Goal: Transaction & Acquisition: Register for event/course

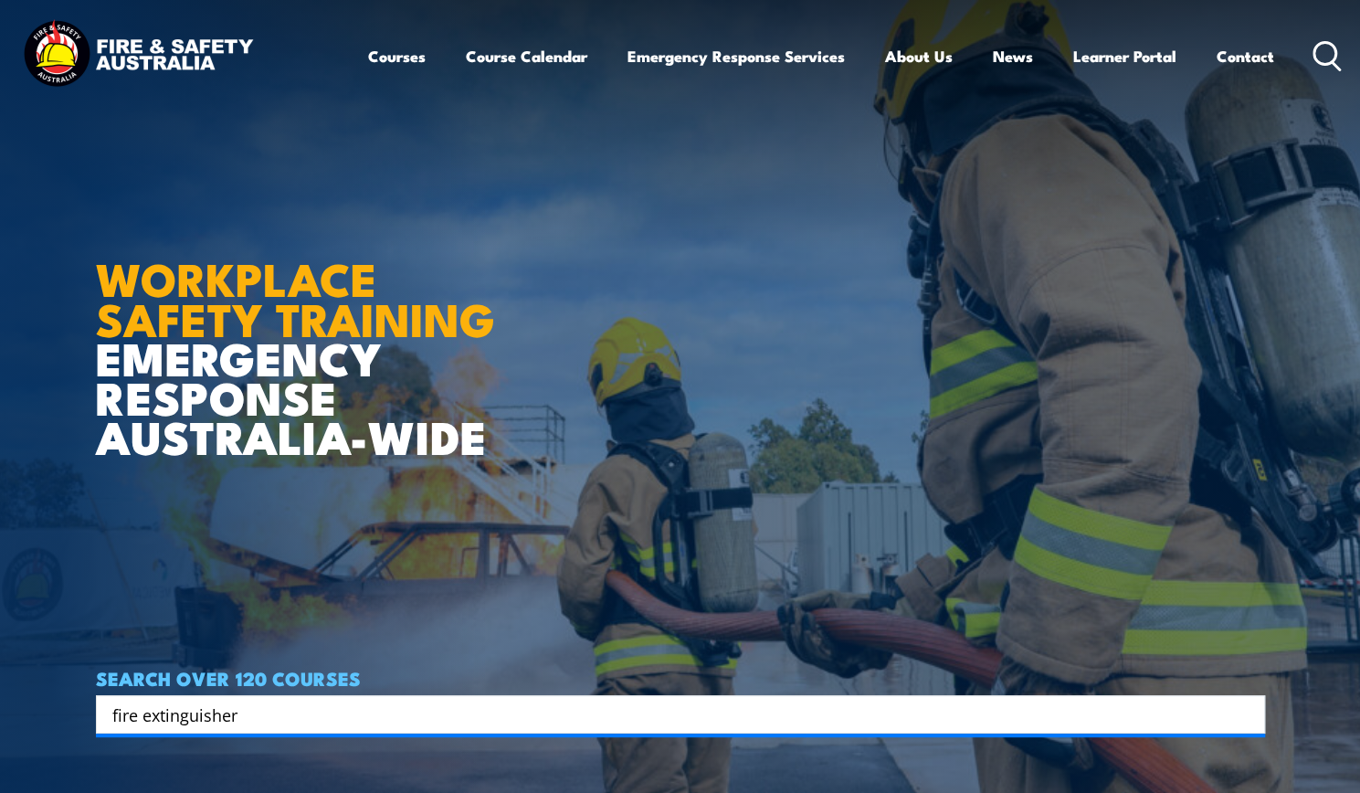
type input "fire extinguisher"
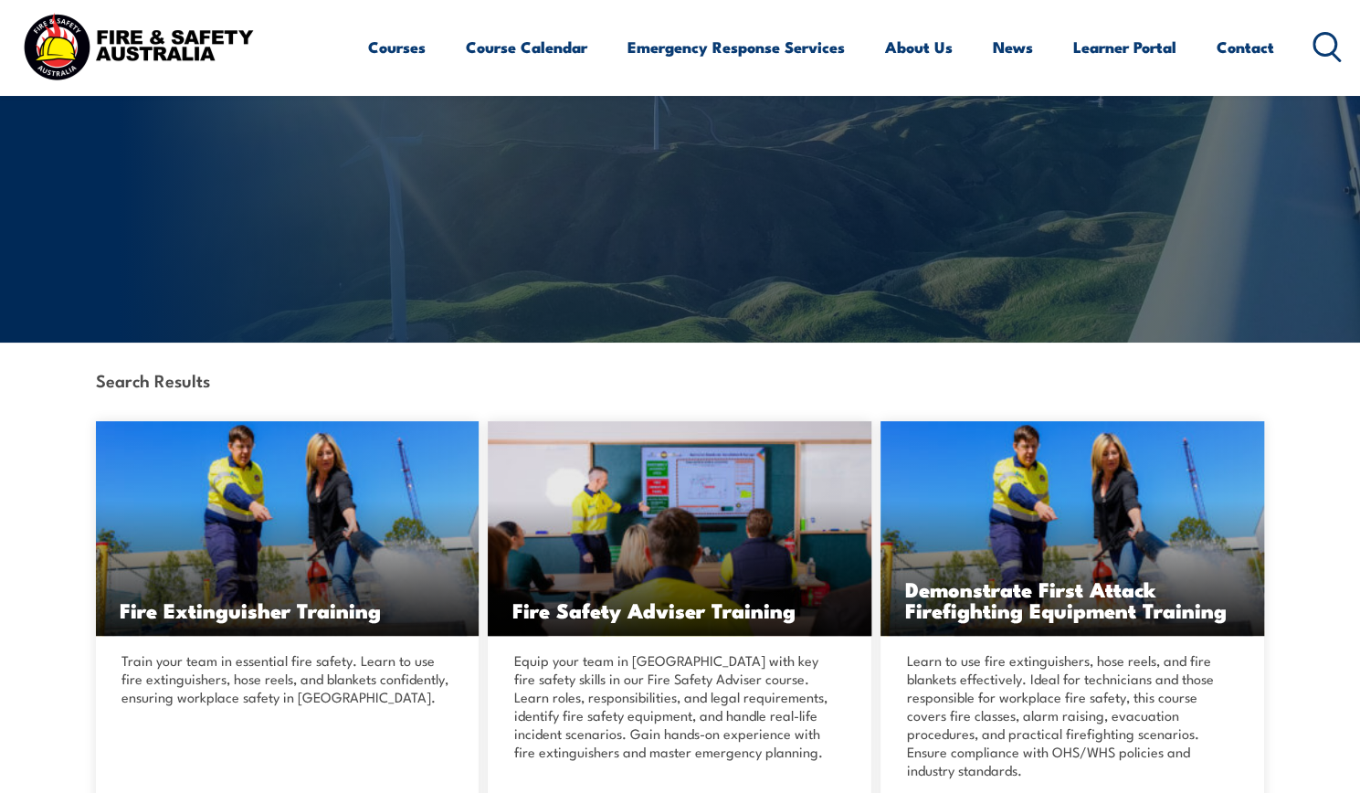
scroll to position [179, 0]
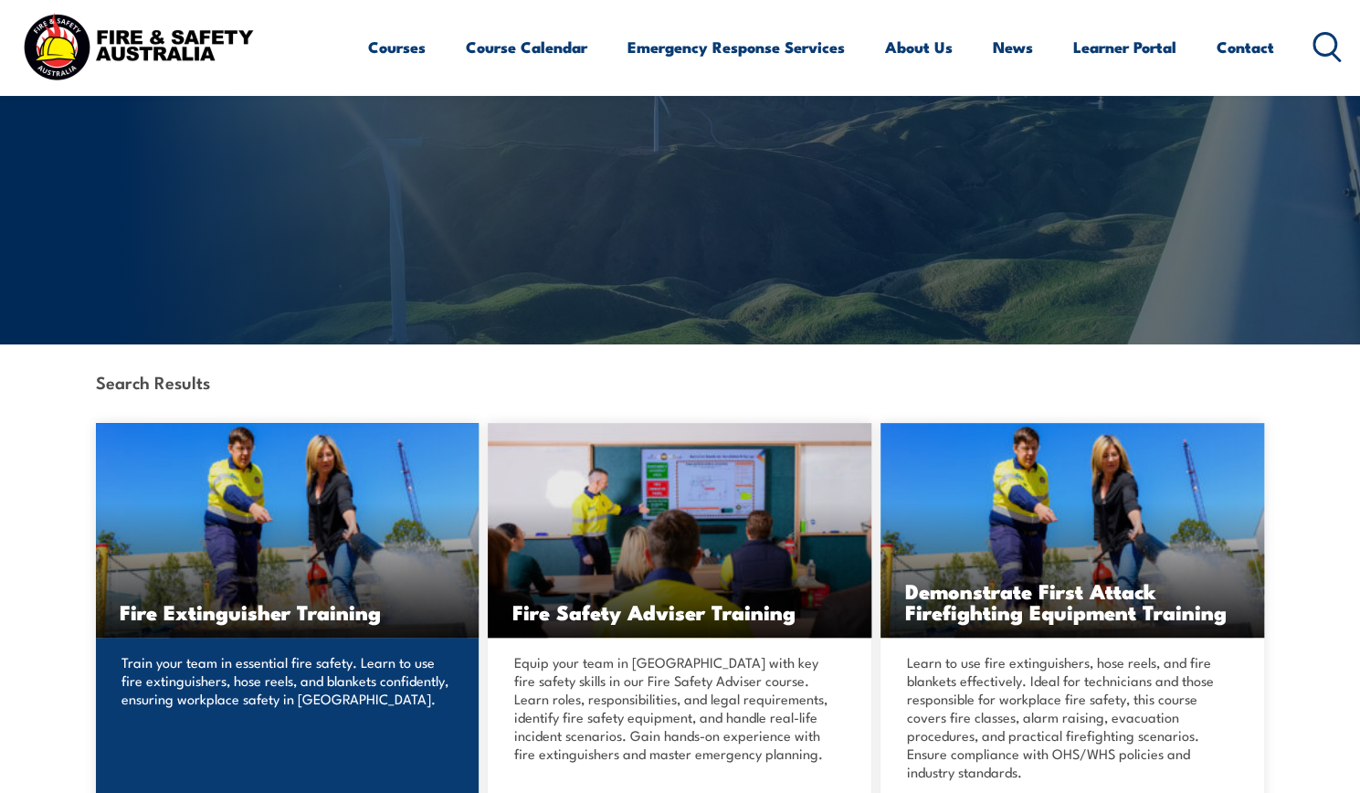
click at [344, 516] on img at bounding box center [288, 530] width 384 height 215
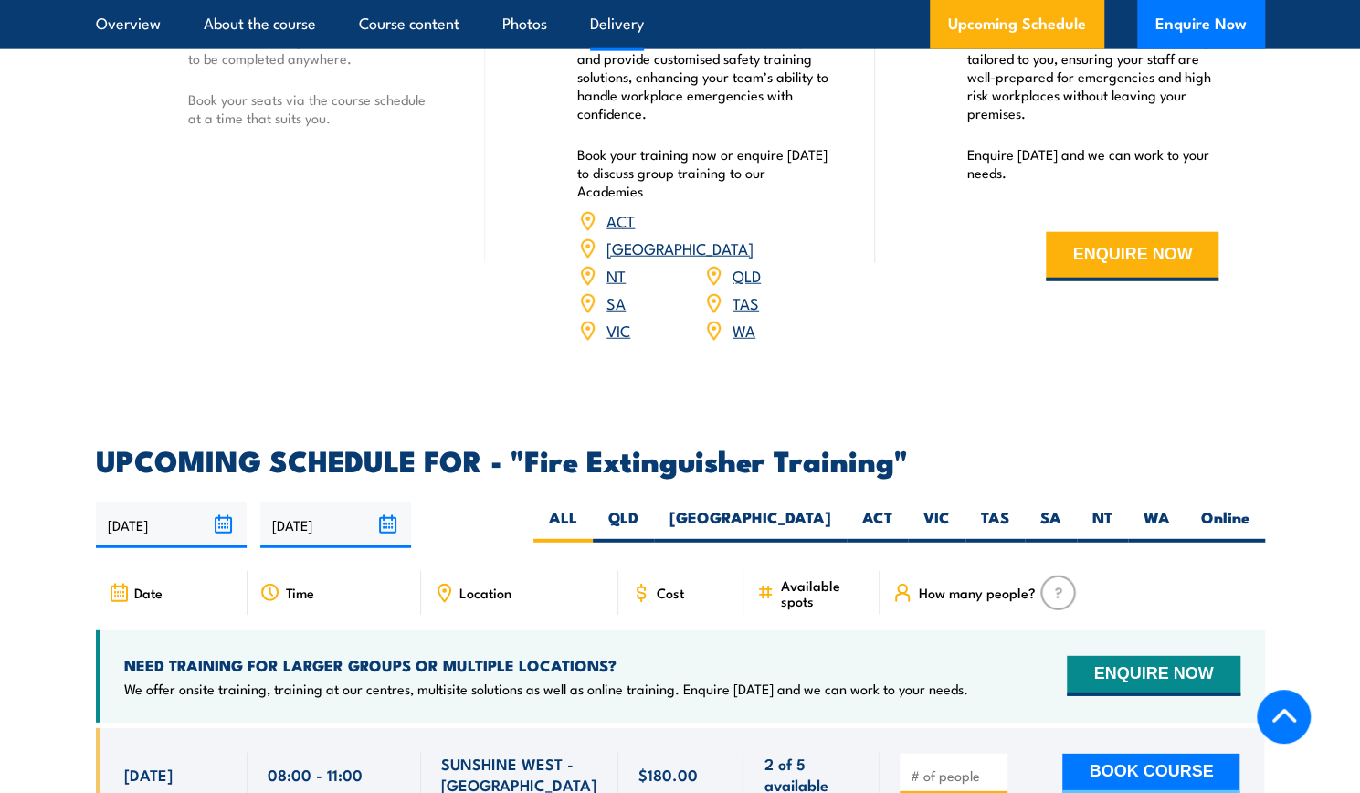
scroll to position [2651, 0]
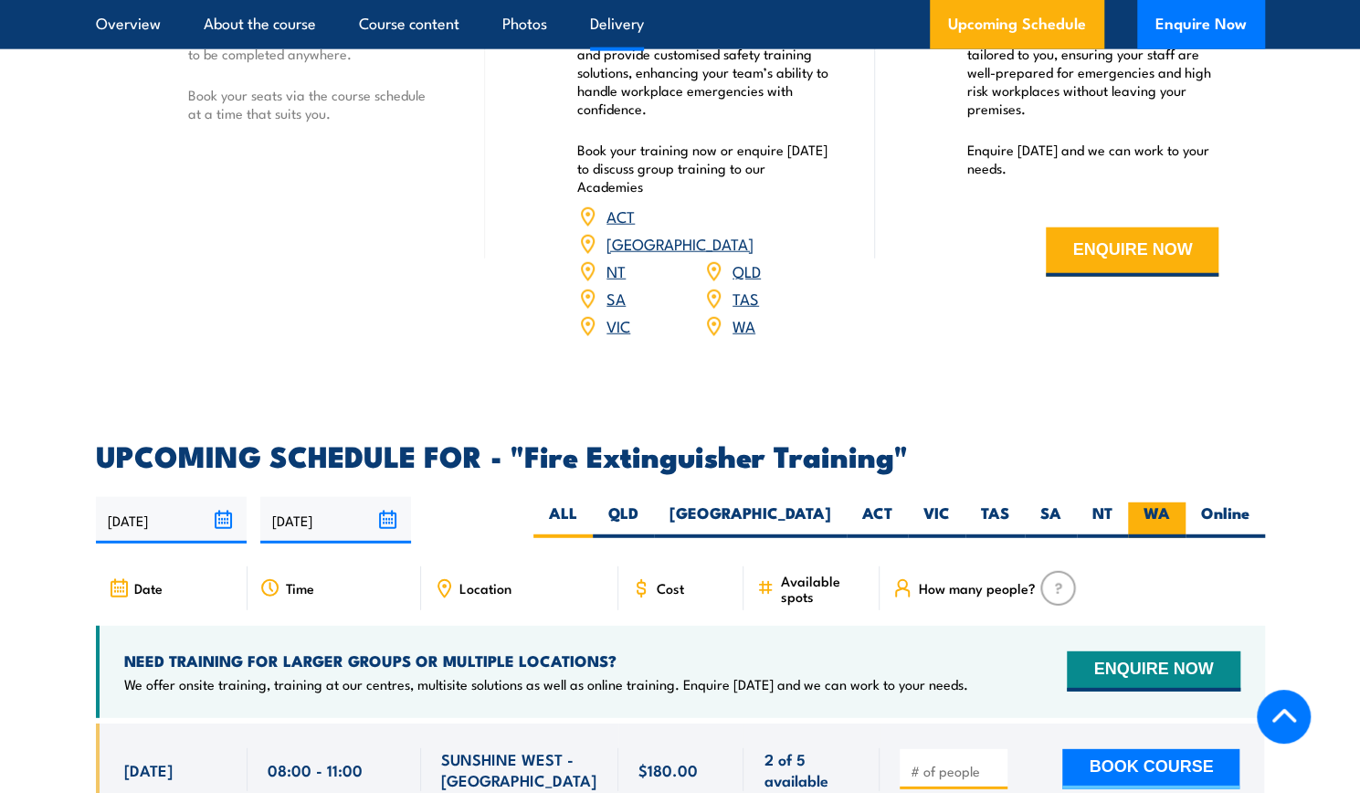
click at [1158, 502] on label "WA" at bounding box center [1157, 520] width 58 height 36
click at [1170, 502] on input "WA" at bounding box center [1176, 508] width 12 height 12
radio input "true"
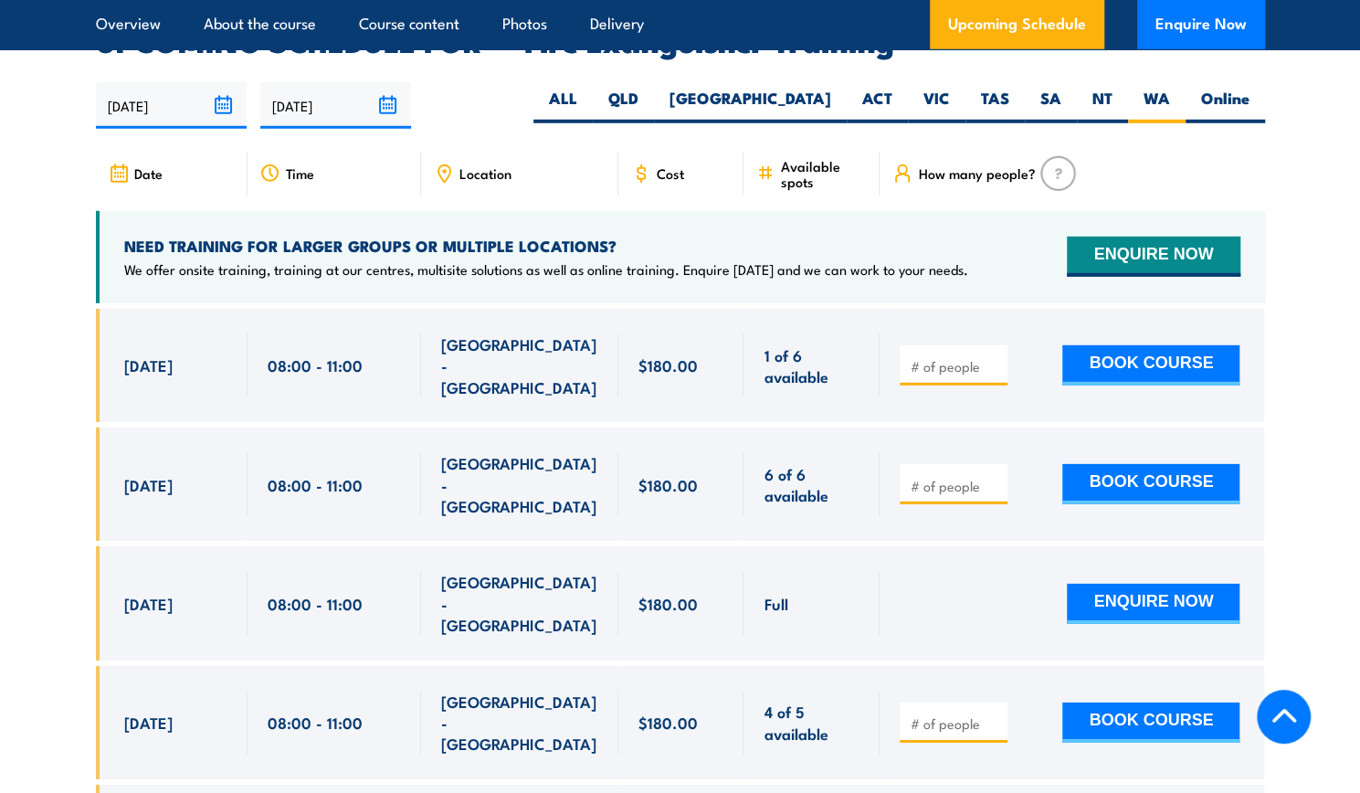
scroll to position [3066, 0]
click at [956, 477] on input "number" at bounding box center [955, 486] width 91 height 18
type input "1"
click at [1135, 464] on button "BOOK COURSE" at bounding box center [1150, 484] width 177 height 40
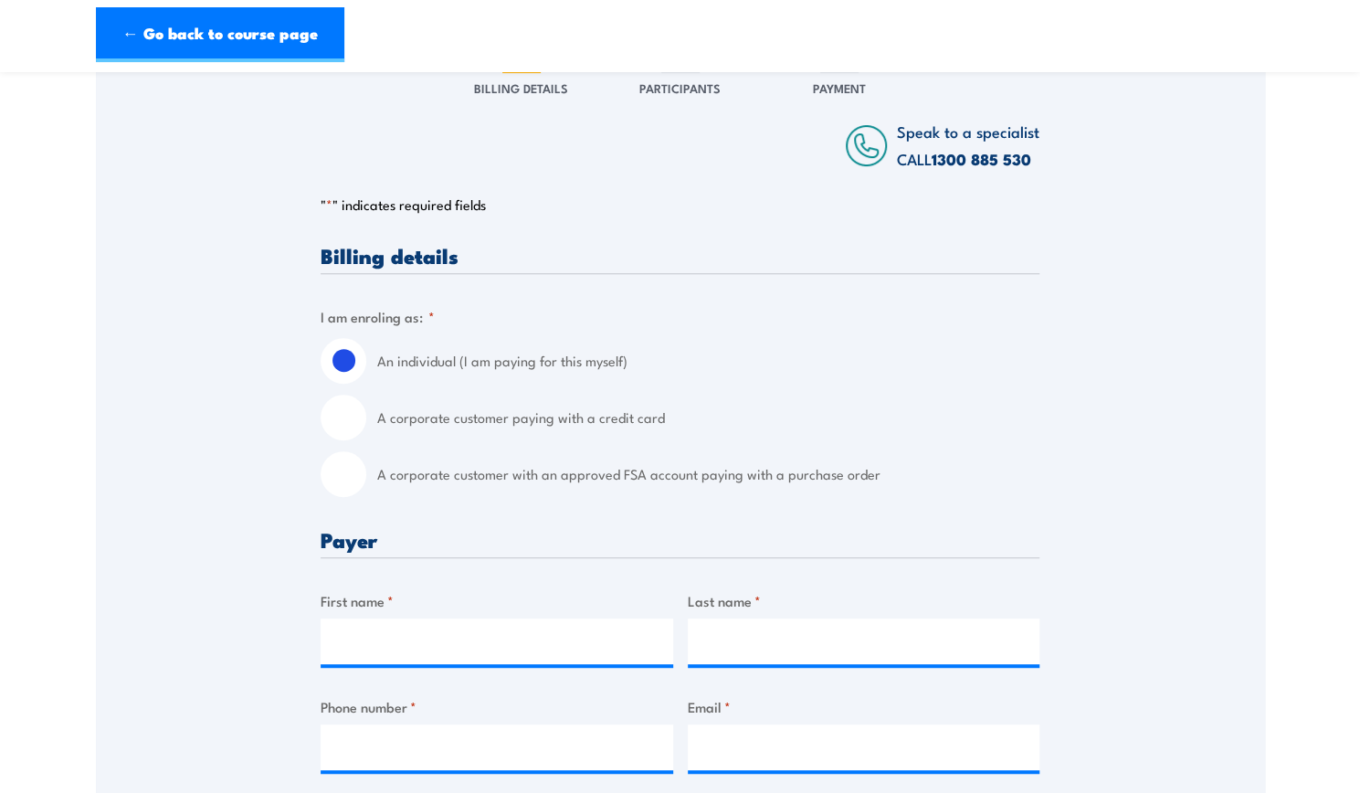
scroll to position [265, 0]
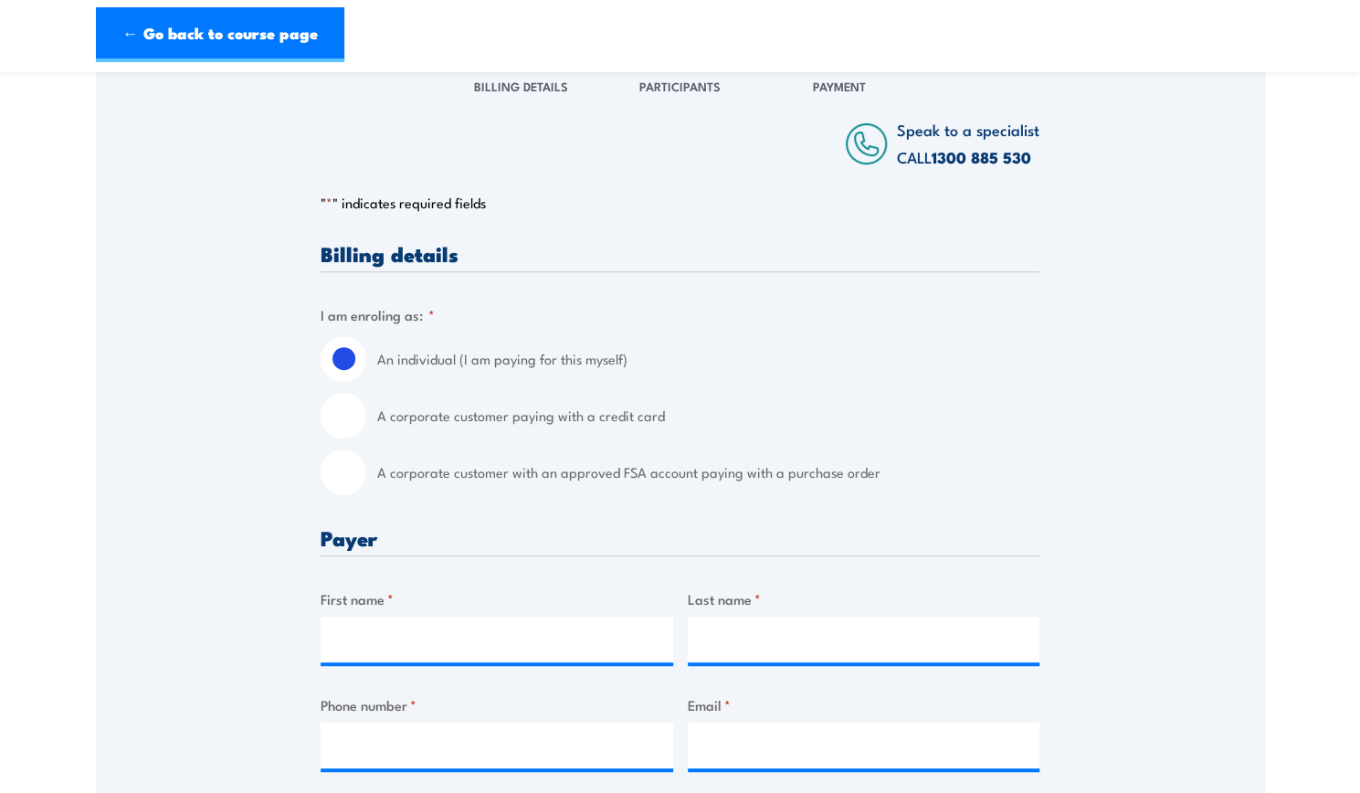
click at [362, 470] on input "A corporate customer with an approved FSA account paying with a purchase order" at bounding box center [344, 472] width 46 height 46
radio input "true"
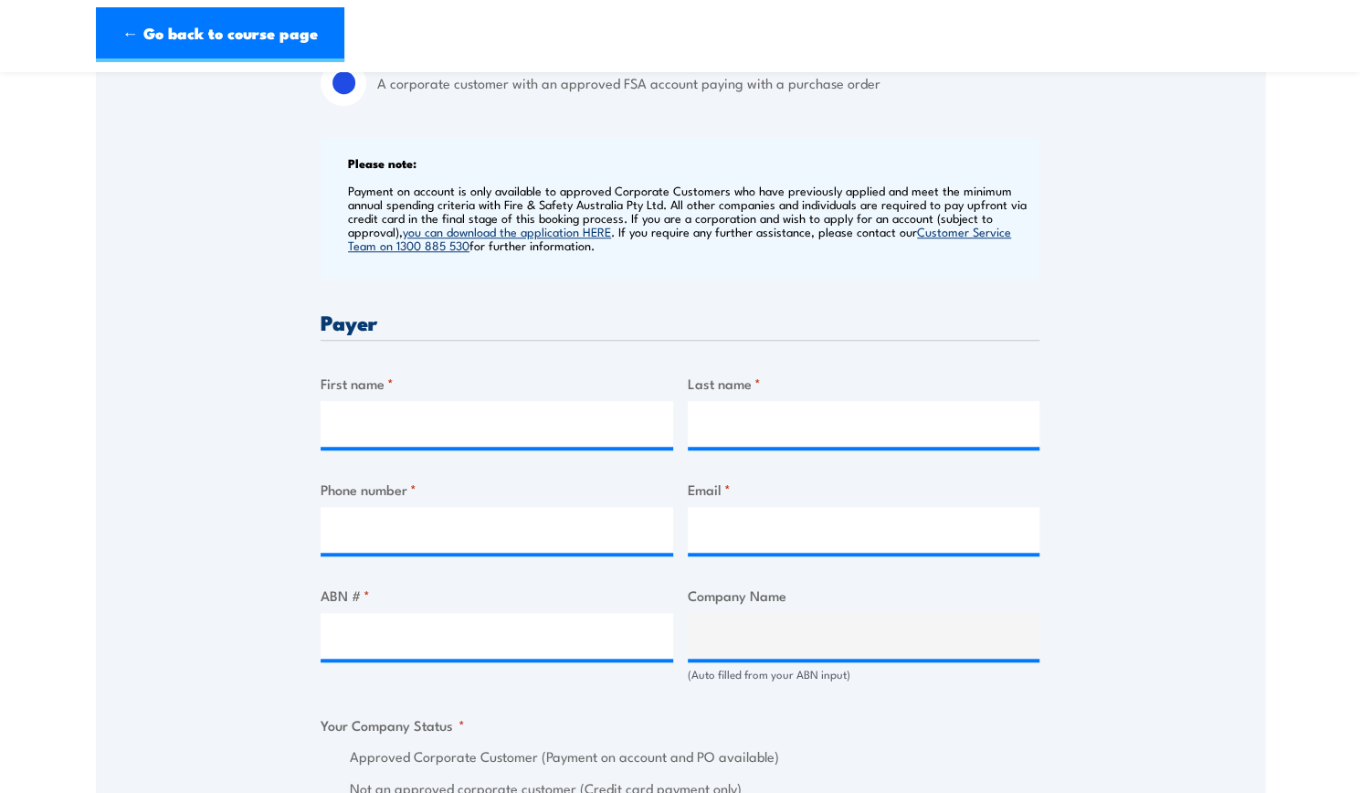
scroll to position [696, 0]
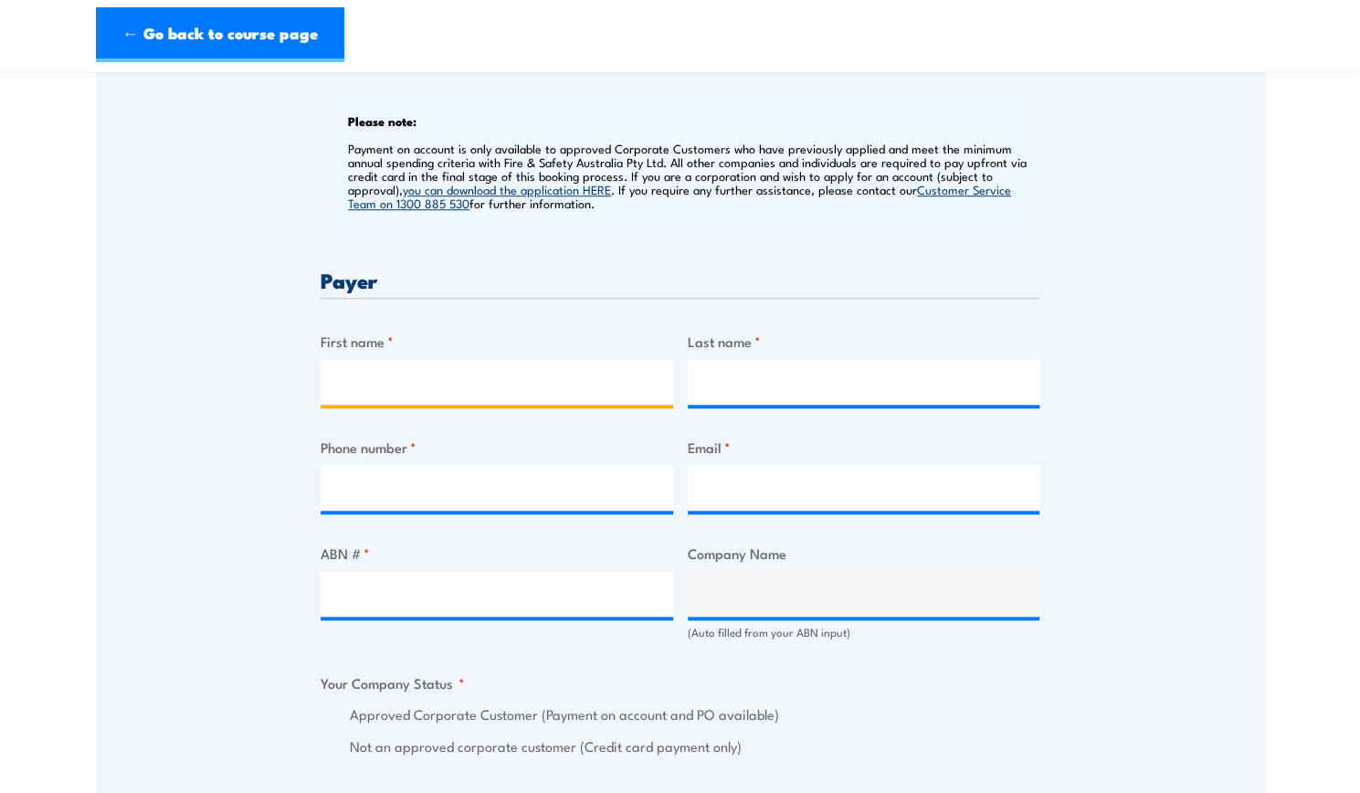
click at [559, 375] on input "First name *" at bounding box center [497, 382] width 353 height 46
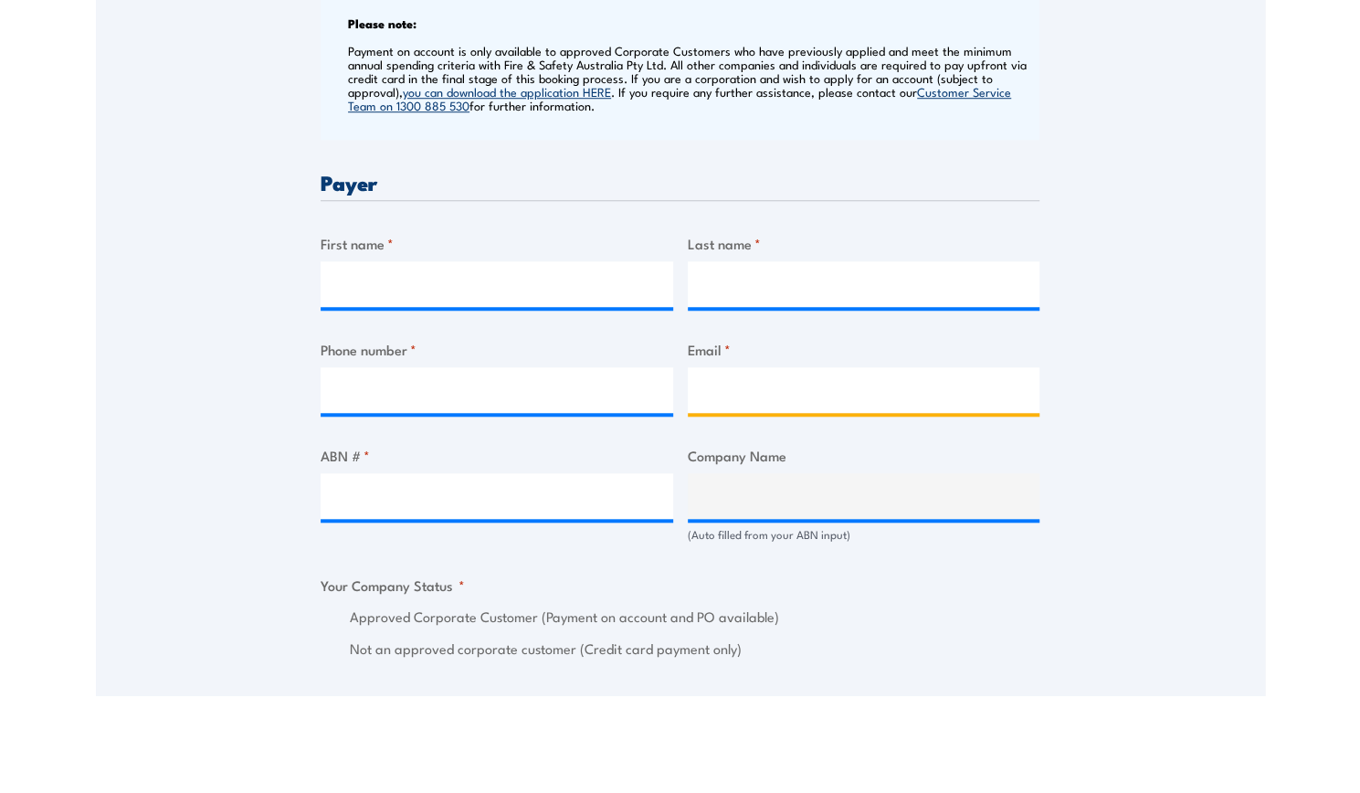
click at [797, 481] on input "Email *" at bounding box center [864, 488] width 353 height 46
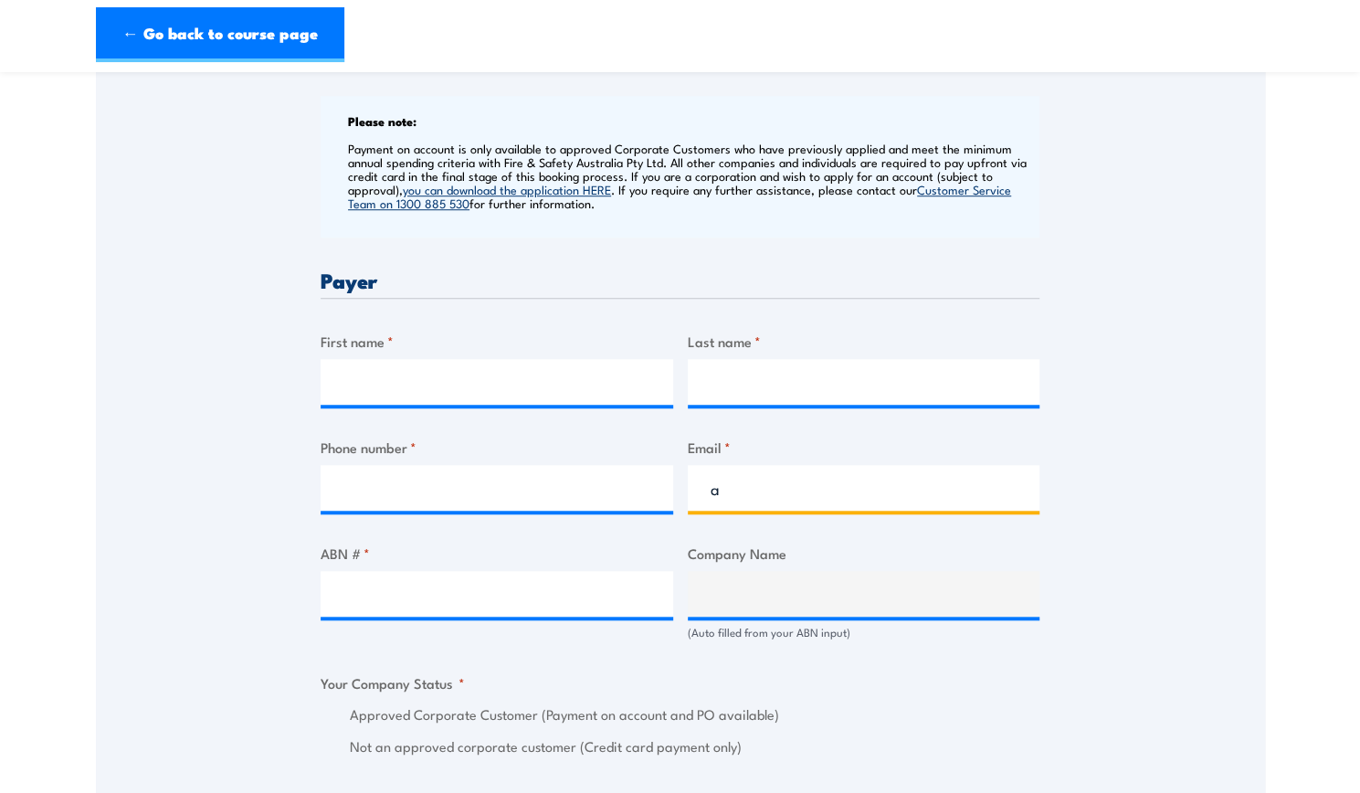
click at [798, 489] on input "a" at bounding box center [864, 488] width 353 height 46
type input "accounts@grilld.com.au"
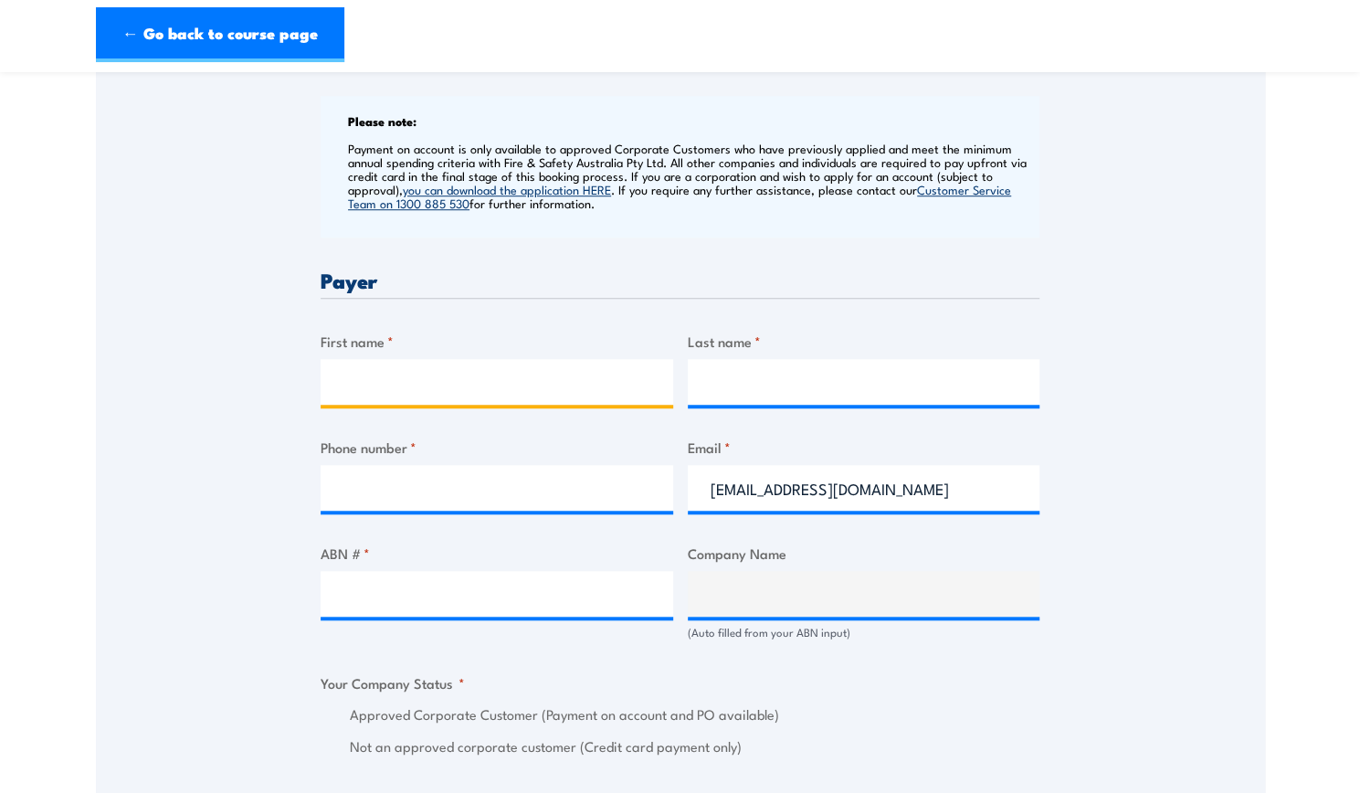
click at [576, 383] on input "First name *" at bounding box center [497, 382] width 353 height 46
type input "Michaela"
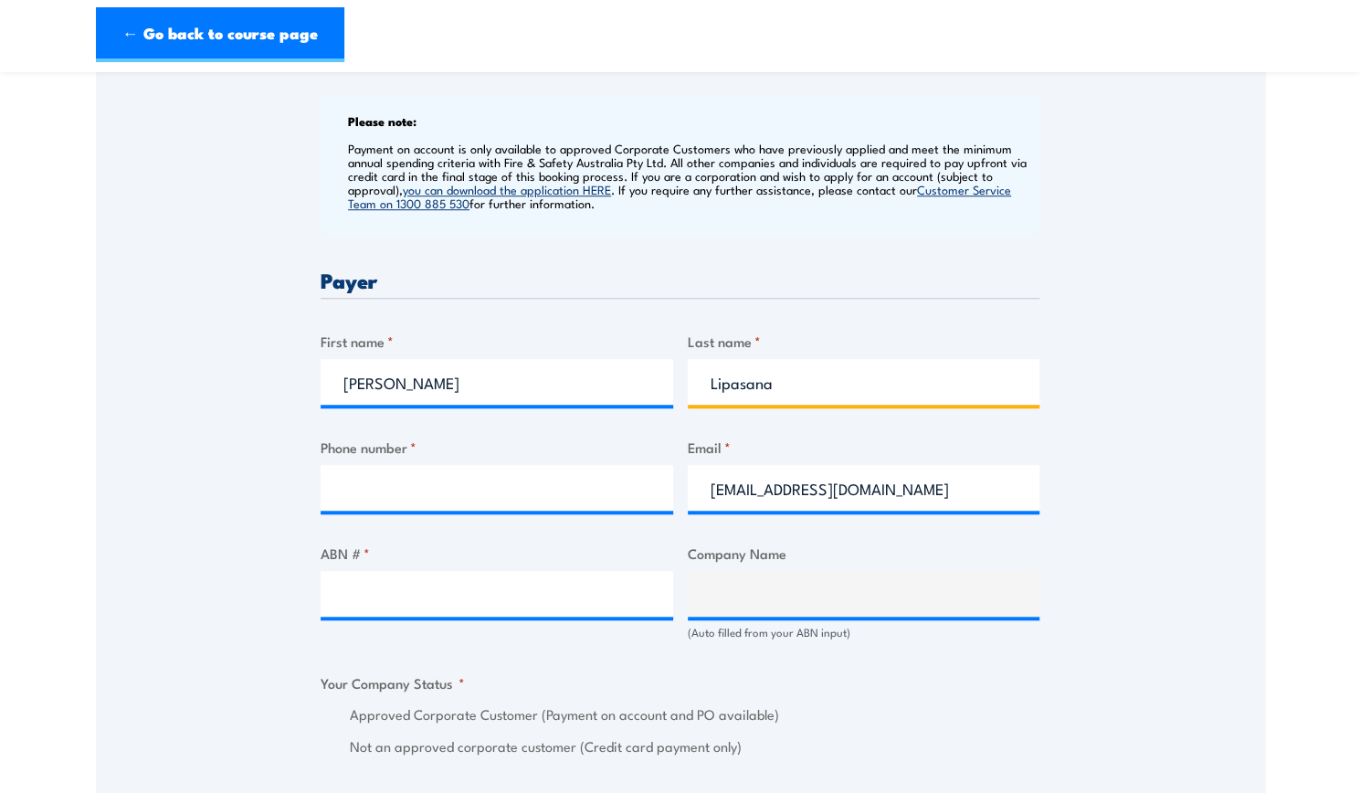
type input "Lipasana"
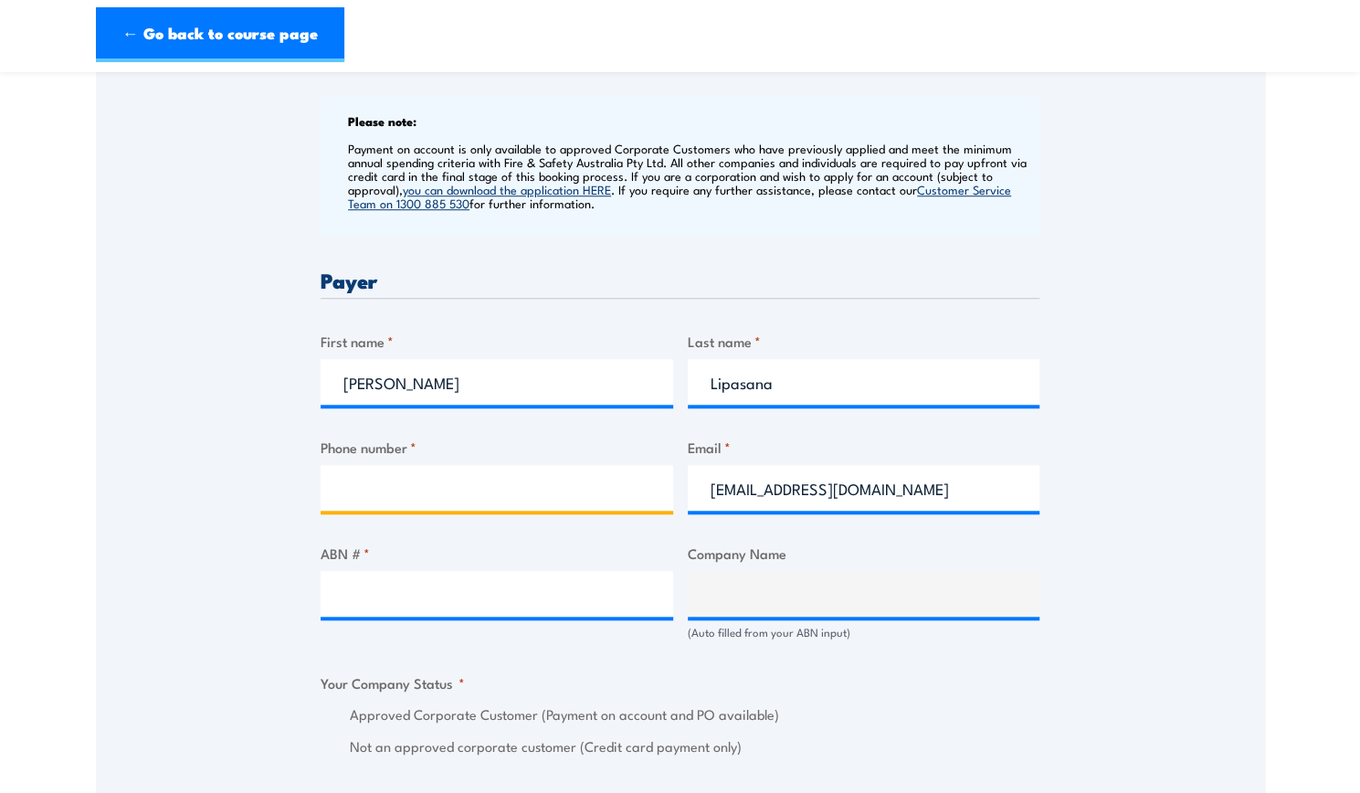
click at [574, 494] on input "Phone number *" at bounding box center [497, 488] width 353 height 46
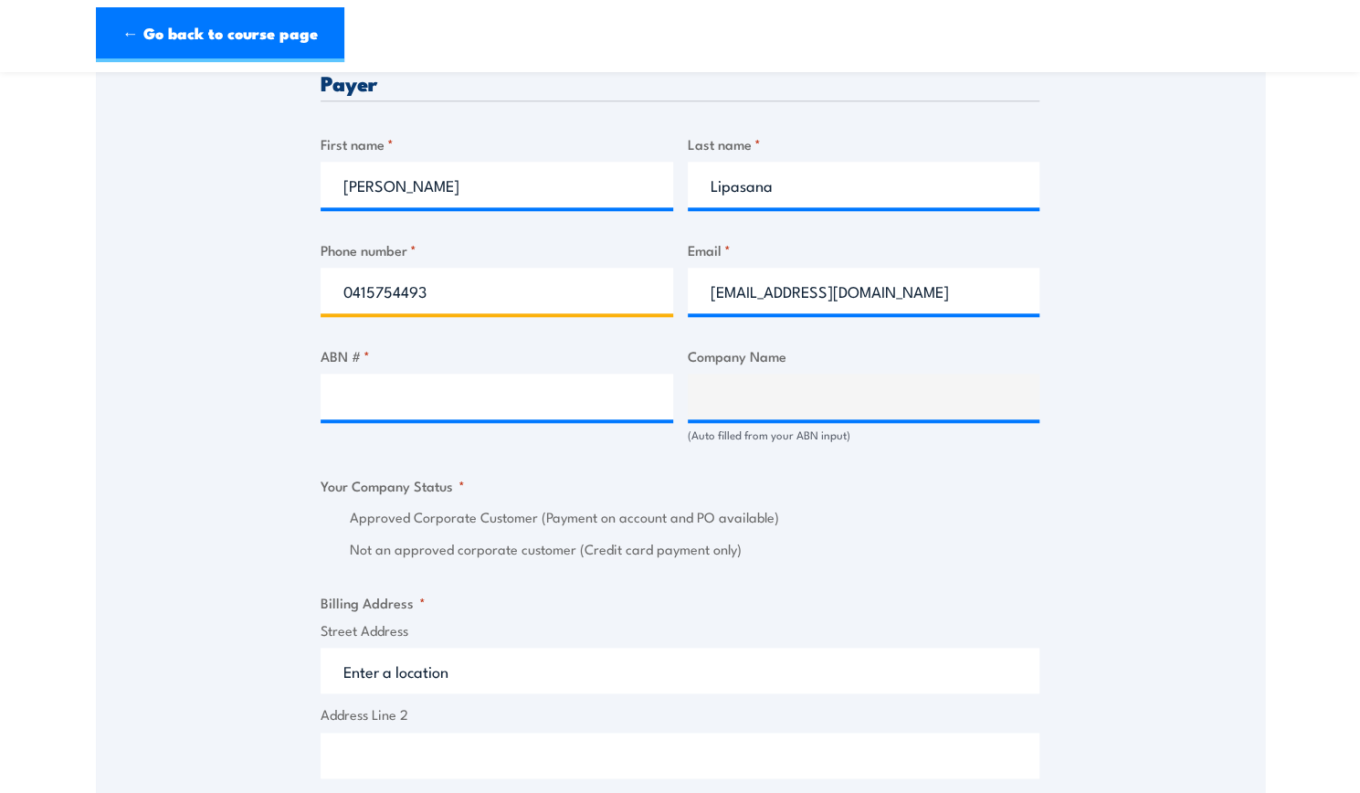
scroll to position [893, 0]
type input "0415754493"
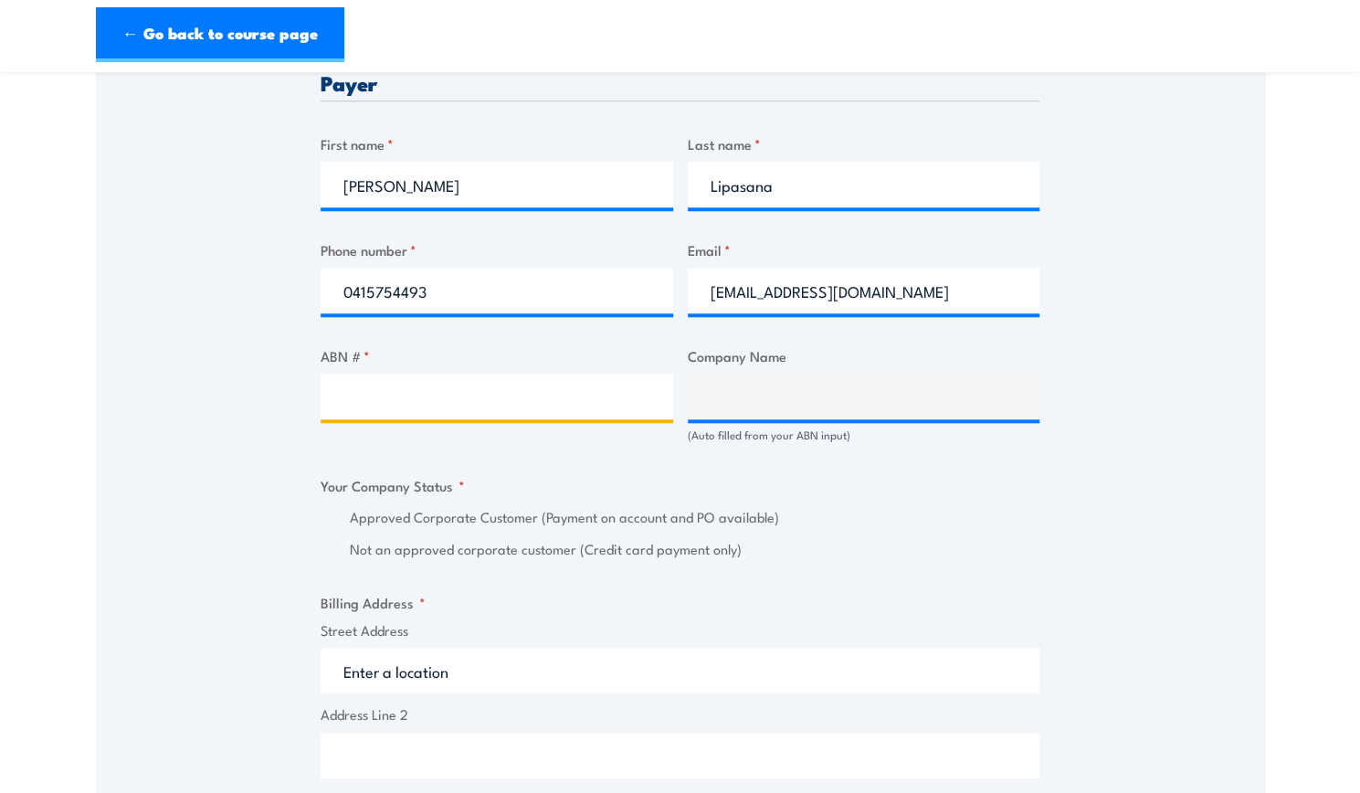
click at [538, 396] on input "ABN # *" at bounding box center [497, 397] width 353 height 46
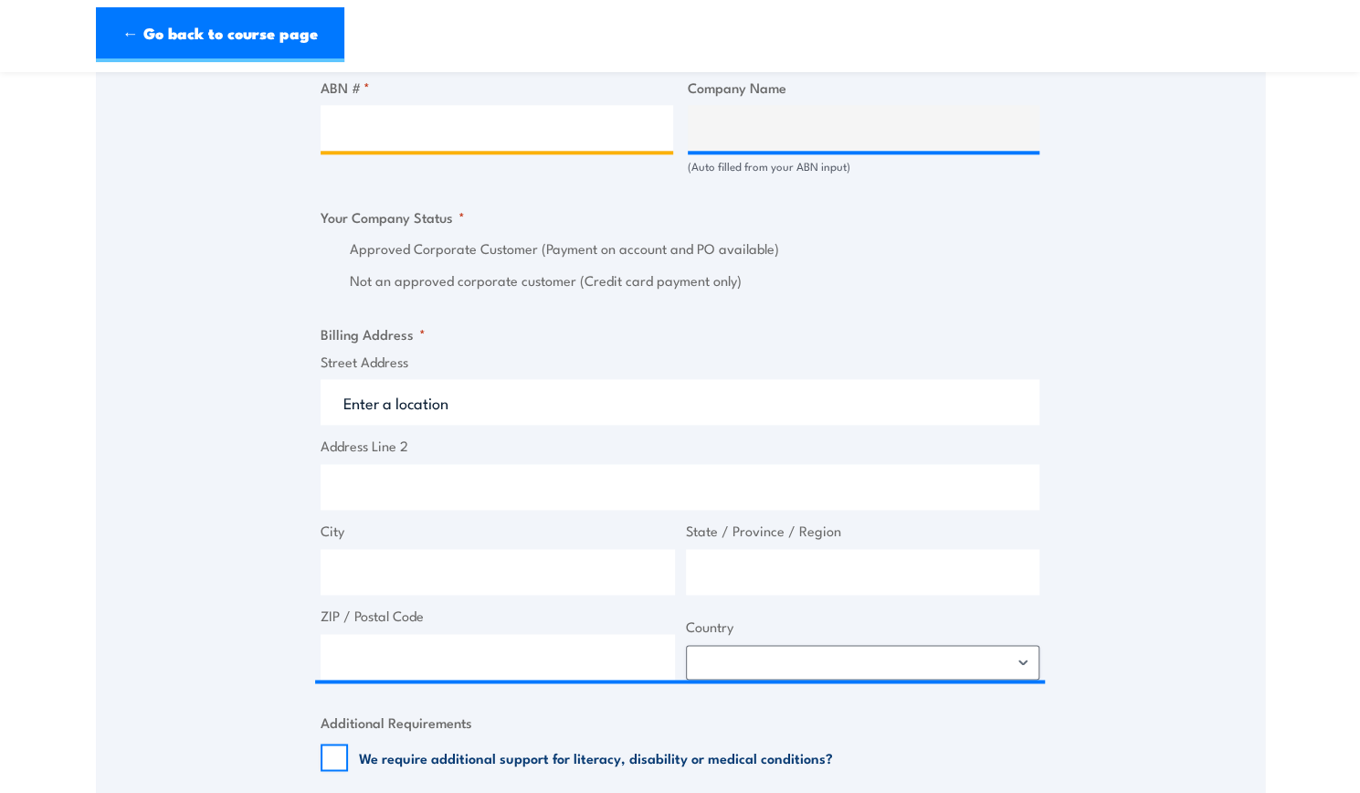
scroll to position [1162, 0]
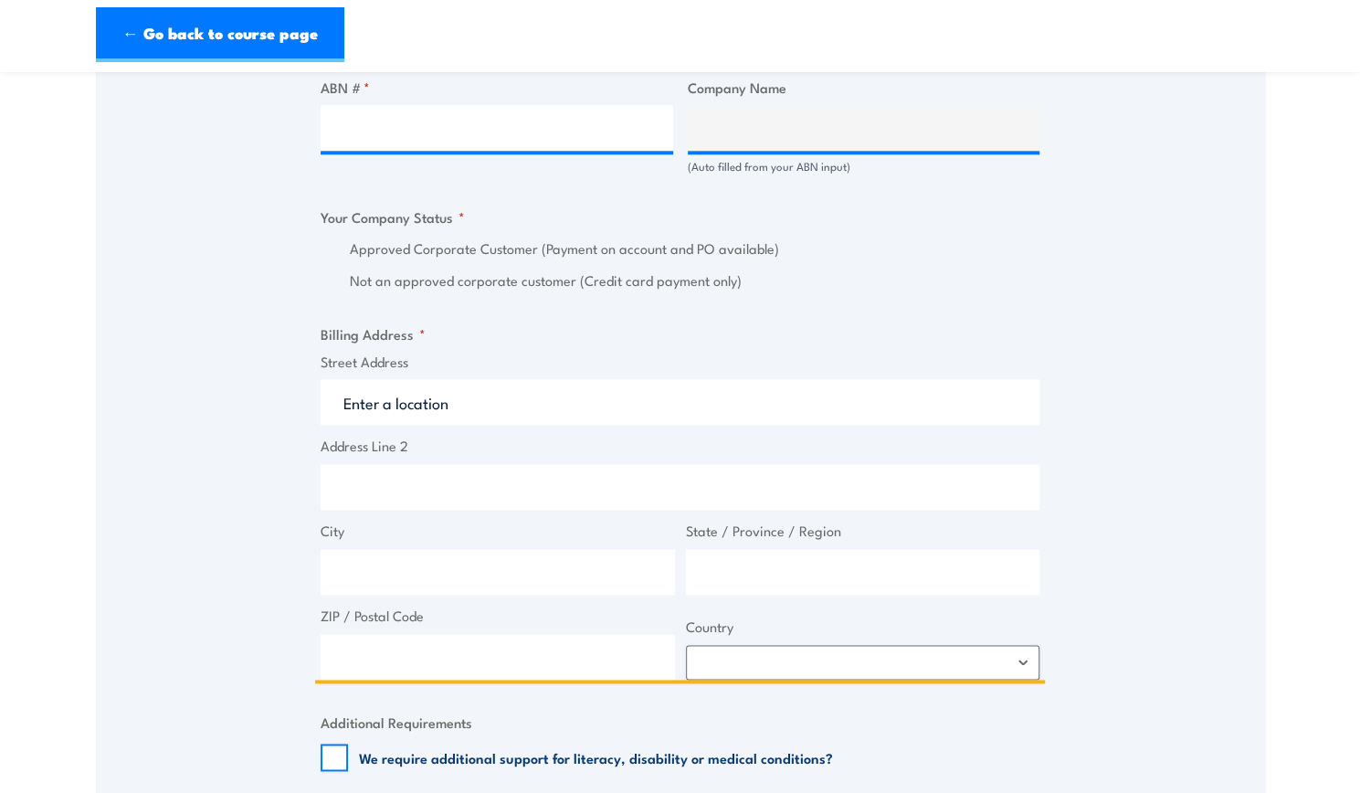
click at [714, 398] on input "Street Address" at bounding box center [680, 402] width 719 height 46
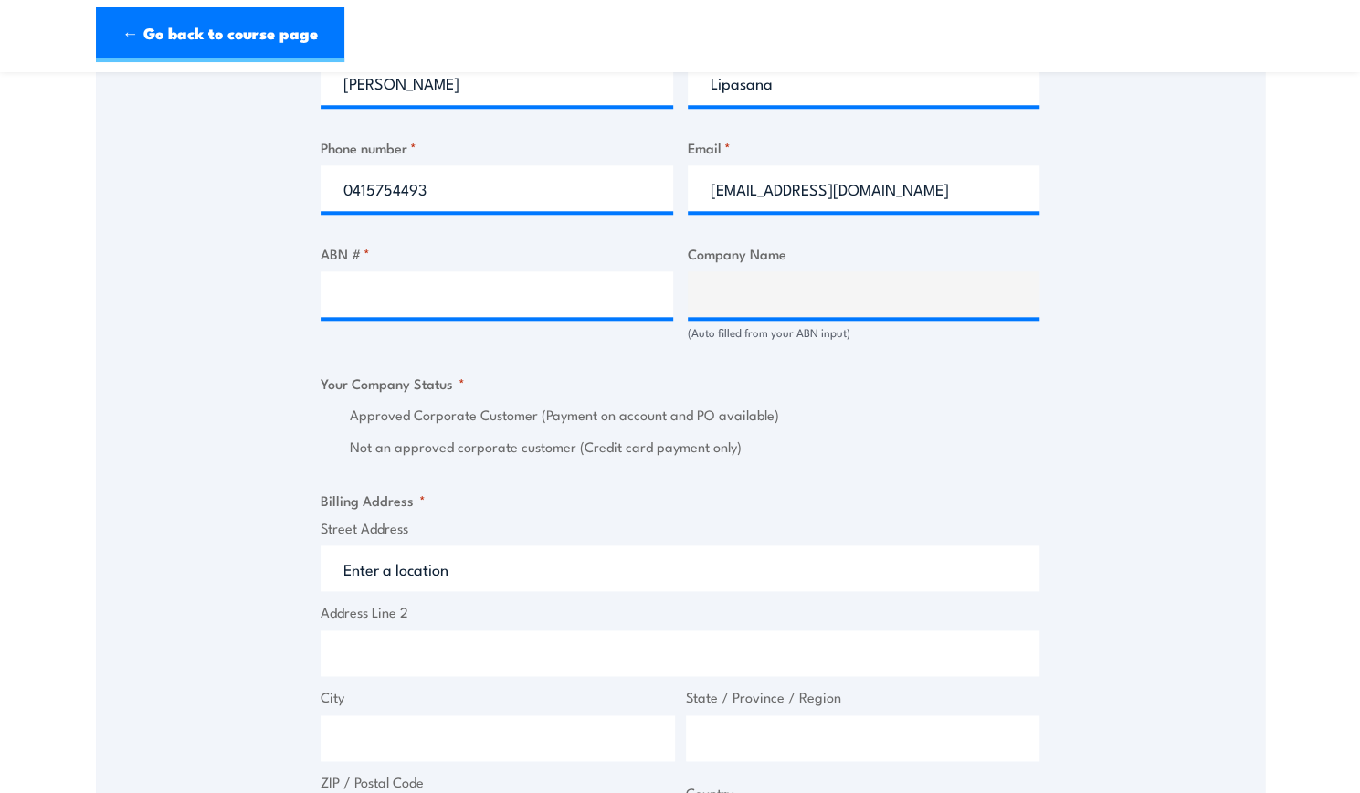
scroll to position [988, 0]
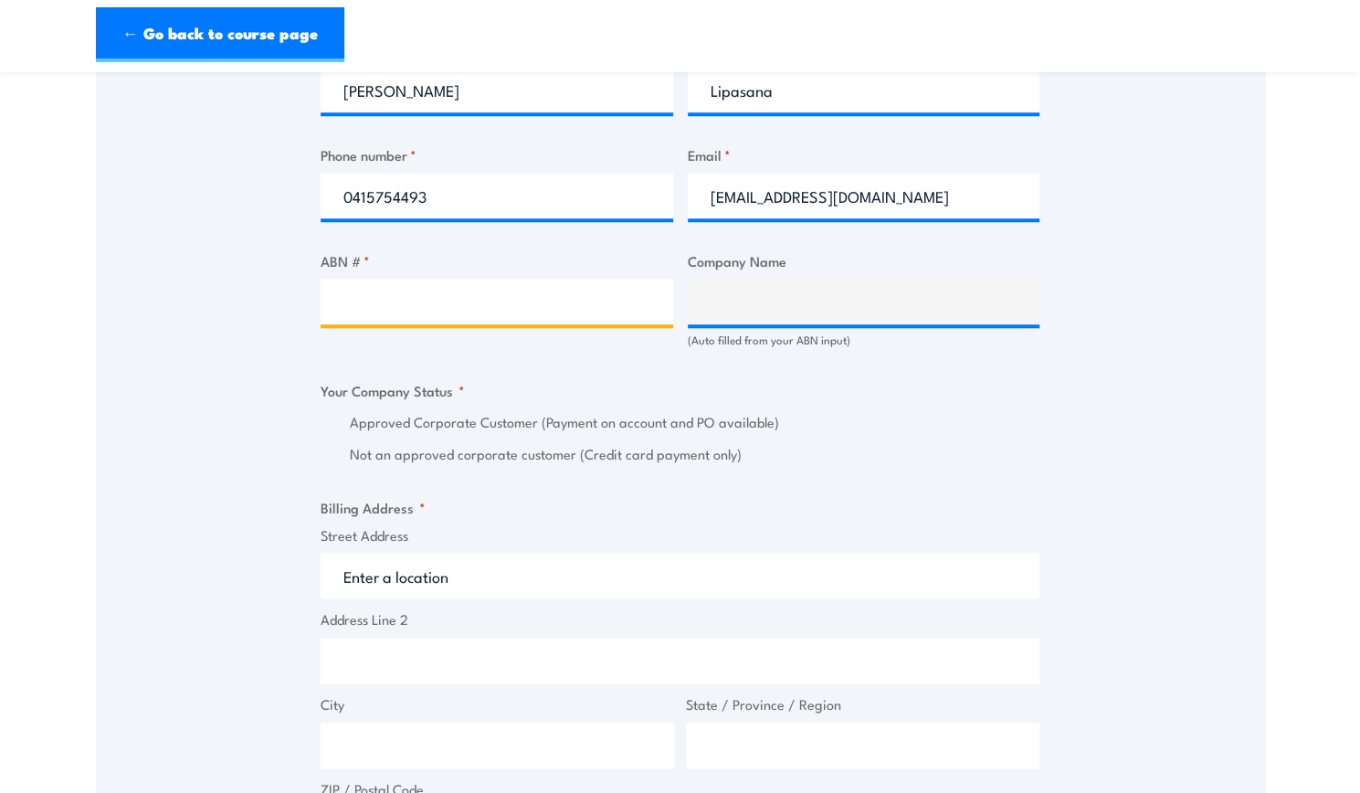
click at [560, 306] on input "ABN # *" at bounding box center [497, 302] width 353 height 46
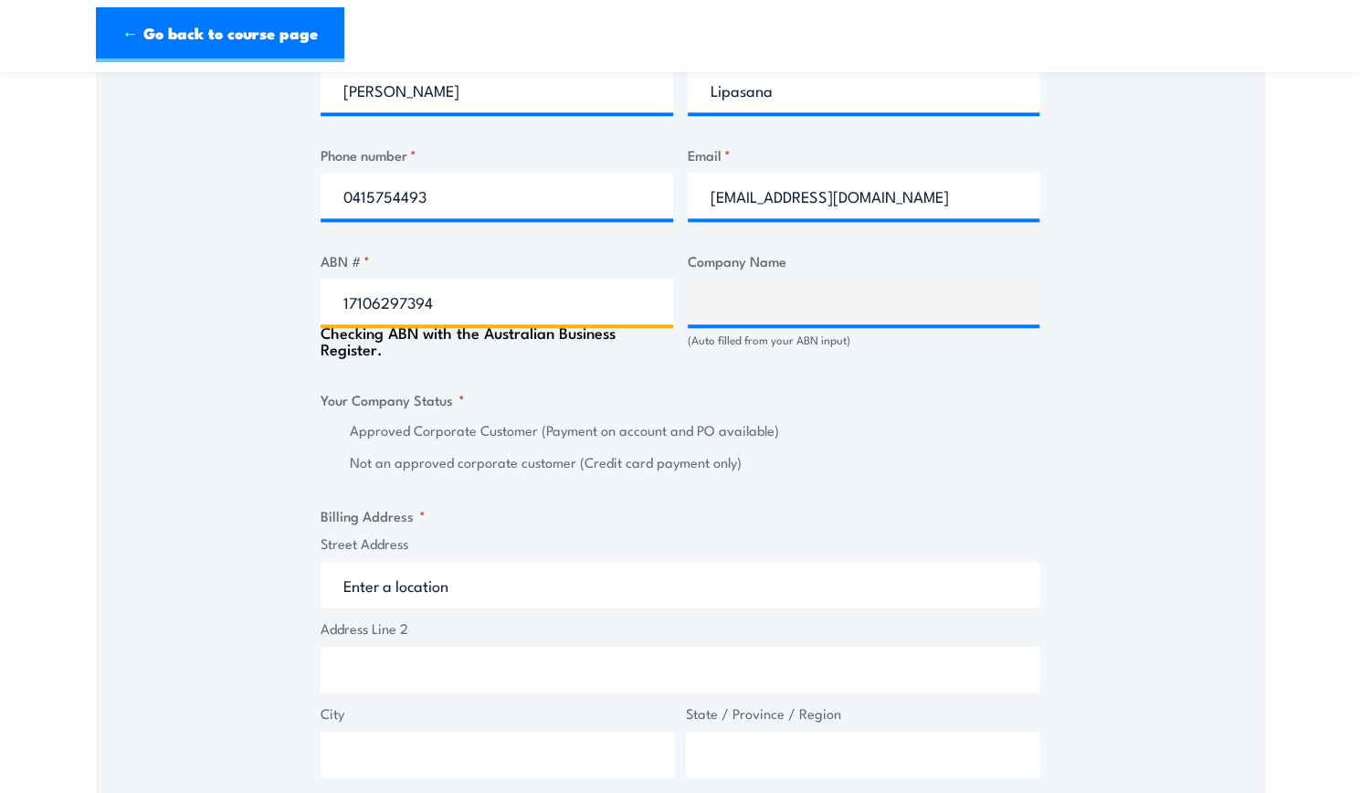
type input "17106297394"
click at [1220, 408] on div "Speak to a specialist CALL 1300 885 530 CALL 1300 885 530 " * " indicates requi…" at bounding box center [680, 341] width 1169 height 2024
type input "GRILL'D PTY LTD"
radio input "true"
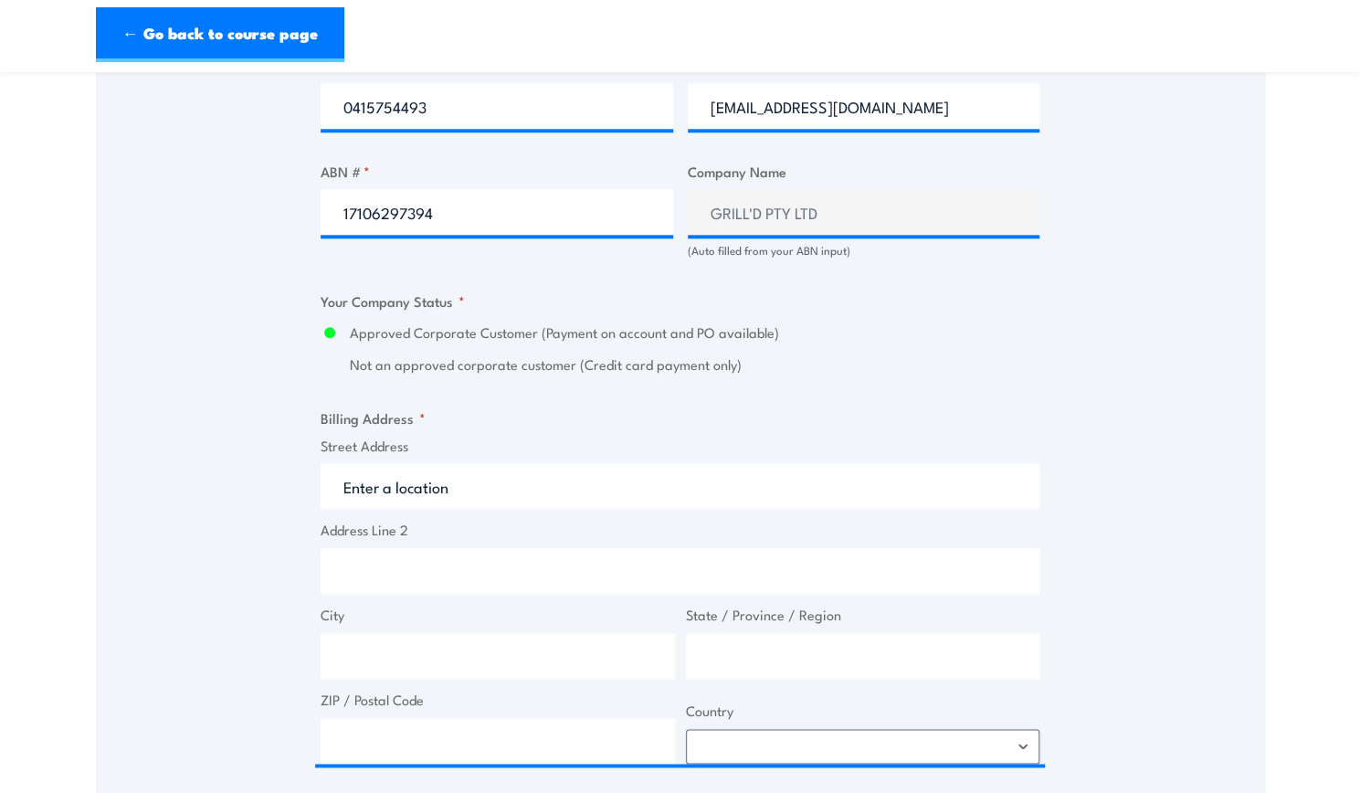
scroll to position [1138, 0]
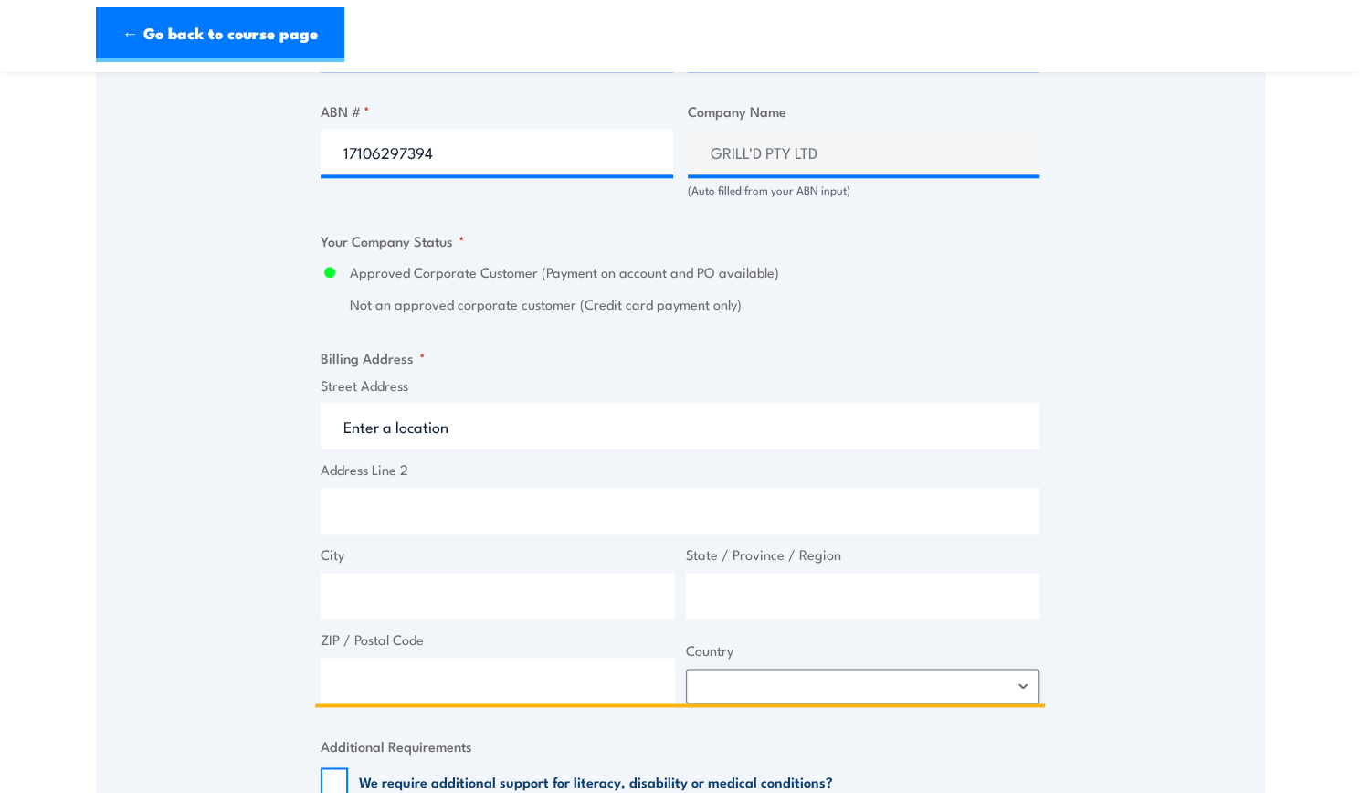
click at [640, 437] on input "Street Address" at bounding box center [680, 426] width 719 height 46
type input "Level 1 and 2 South building 8 658"
click at [470, 610] on input "City" at bounding box center [498, 596] width 354 height 46
type input "Richmond"
click at [729, 587] on input "State / Province / Region" at bounding box center [863, 596] width 354 height 46
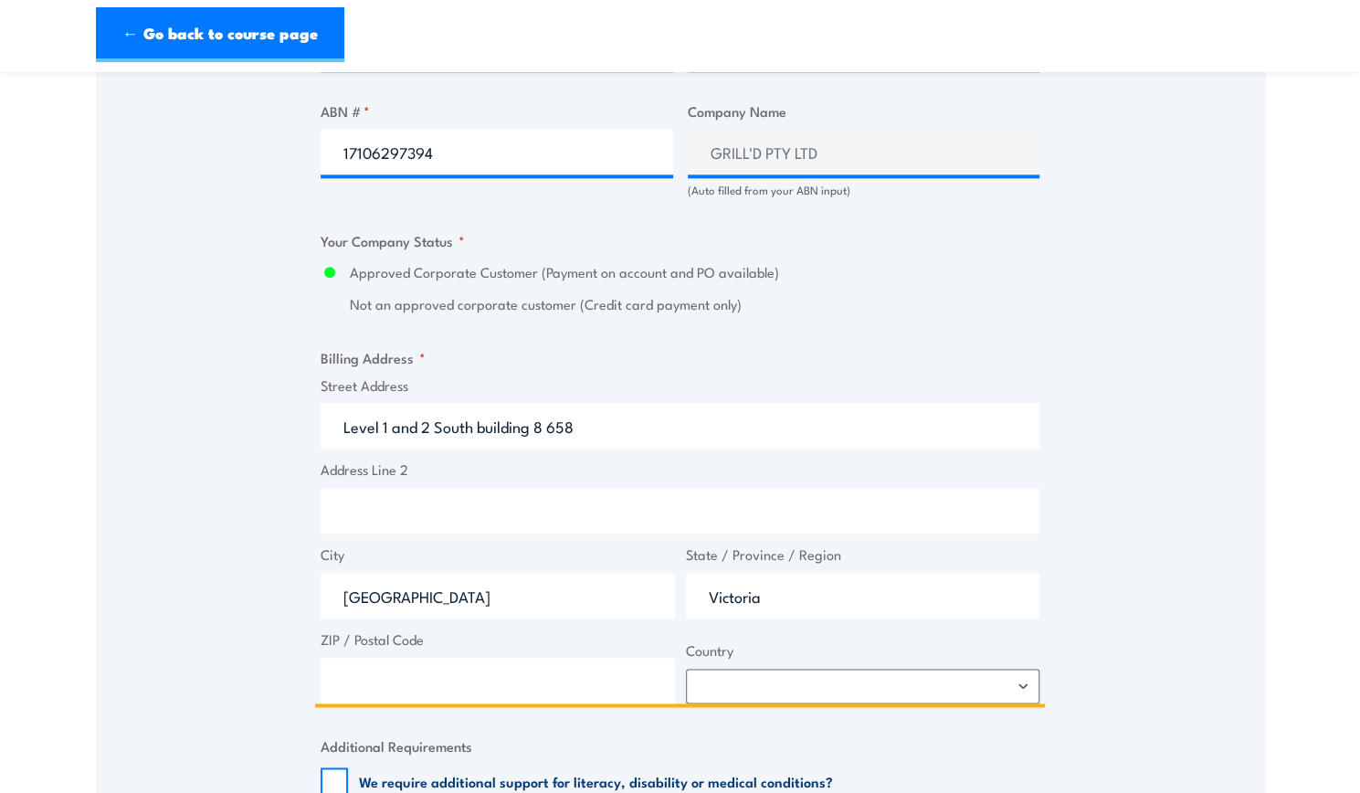
type input "Victoria"
click at [585, 677] on input "ZIP / Postal Code" at bounding box center [498, 681] width 354 height 46
type input "3121"
click at [740, 695] on select "Afghanistan Albania Algeria American Samoa Andorra Angola Anguilla Antarctica A…" at bounding box center [863, 686] width 354 height 35
select select "Australia"
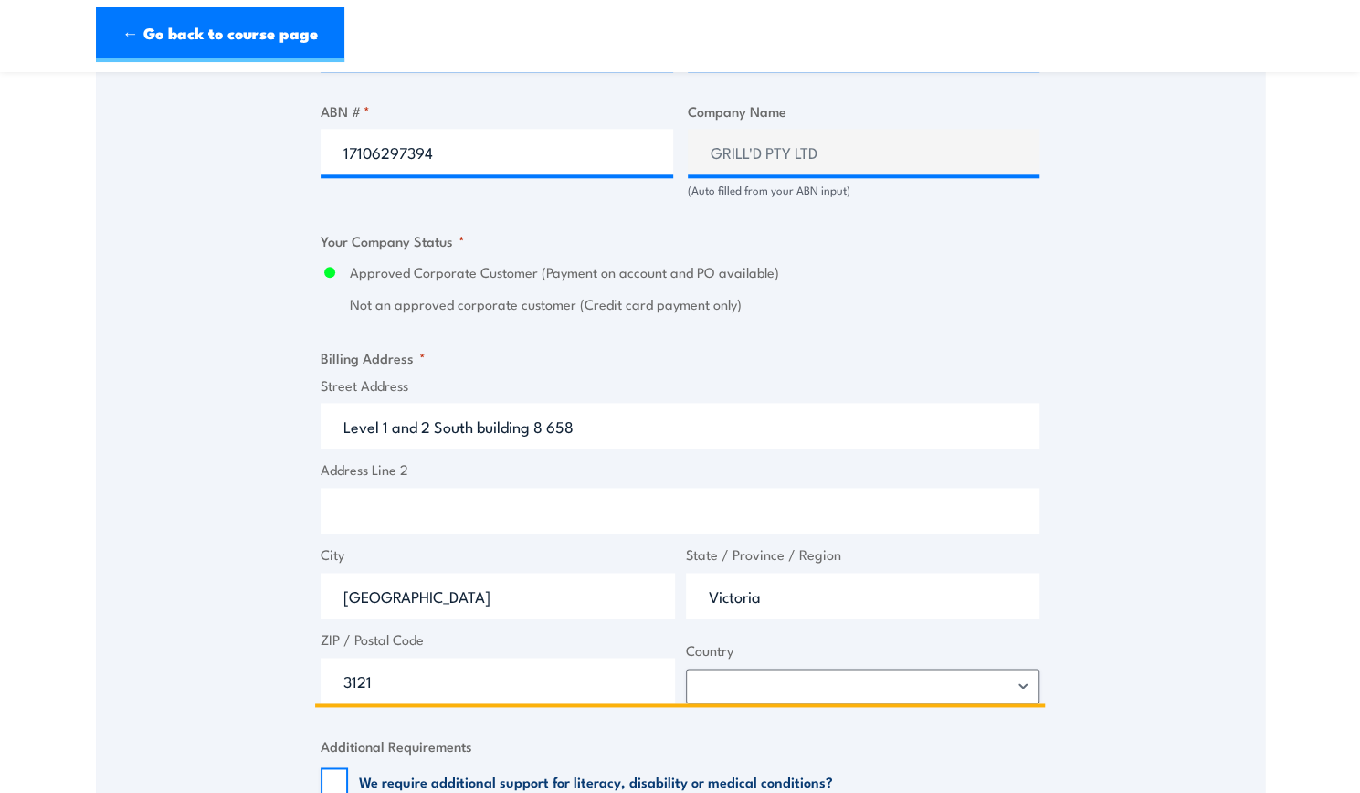
click at [592, 425] on input "Level 1 and 2 South building 8 658" at bounding box center [680, 426] width 719 height 46
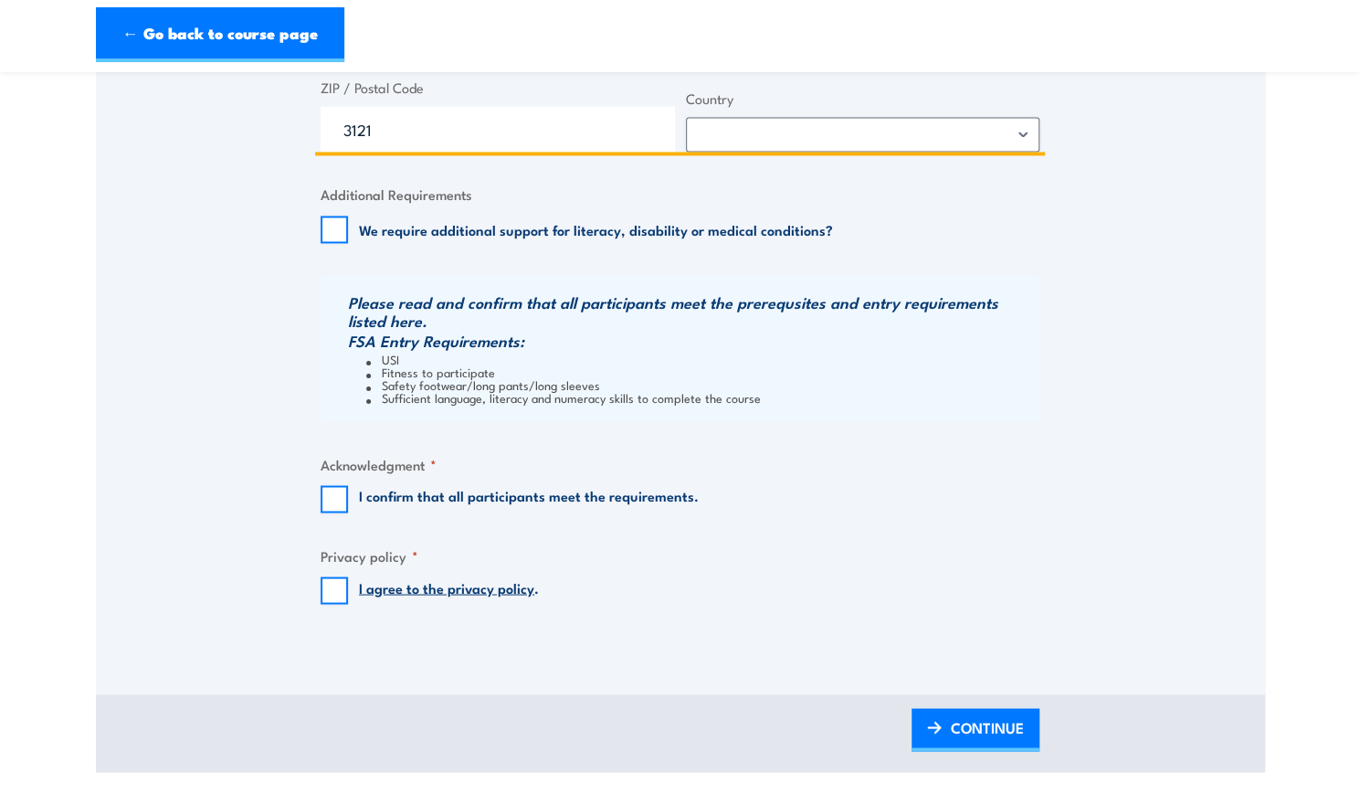
scroll to position [1691, 0]
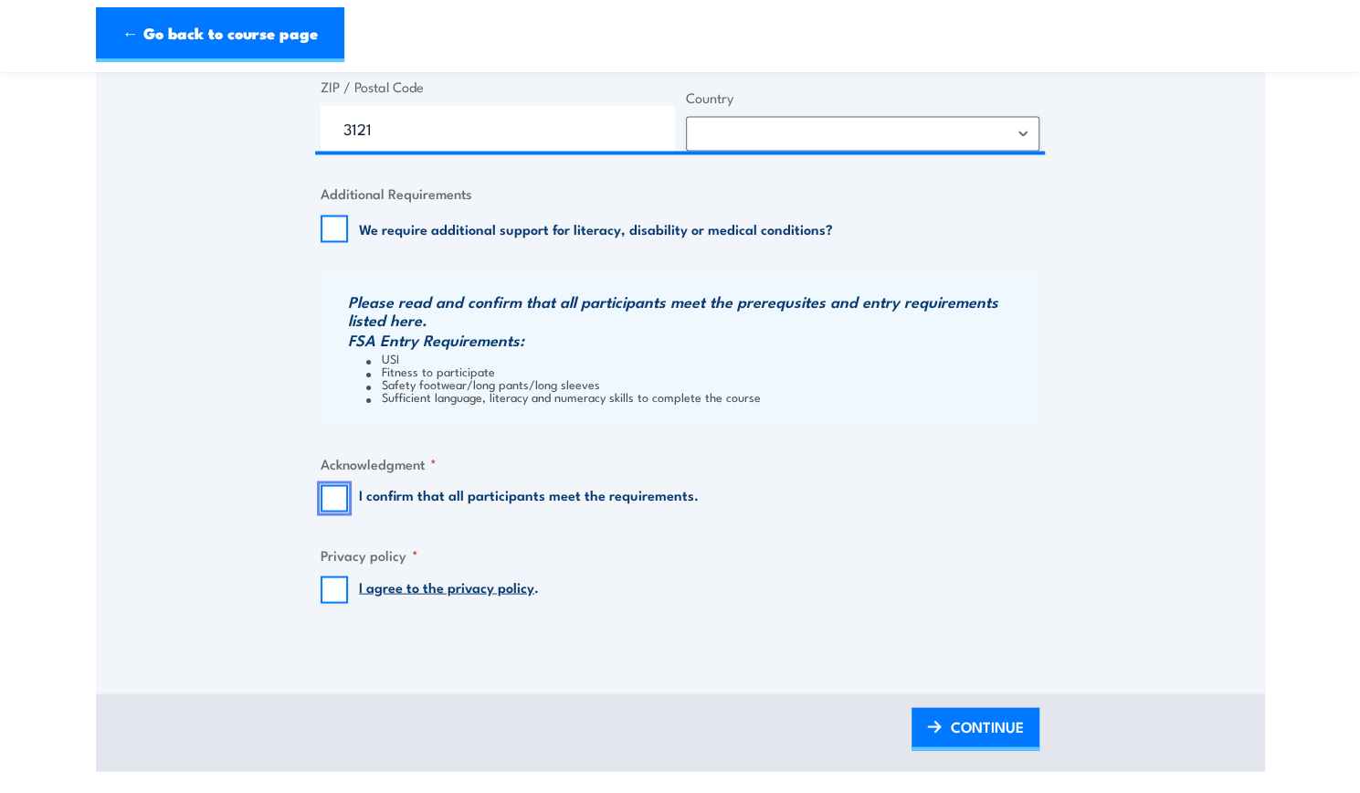
click at [334, 497] on input "I confirm that all participants meet the requirements." at bounding box center [334, 497] width 27 height 27
checkbox input "true"
click at [336, 581] on input "I agree to the privacy policy ." at bounding box center [334, 589] width 27 height 27
checkbox input "true"
click at [979, 747] on link "CONTINUE" at bounding box center [976, 728] width 128 height 43
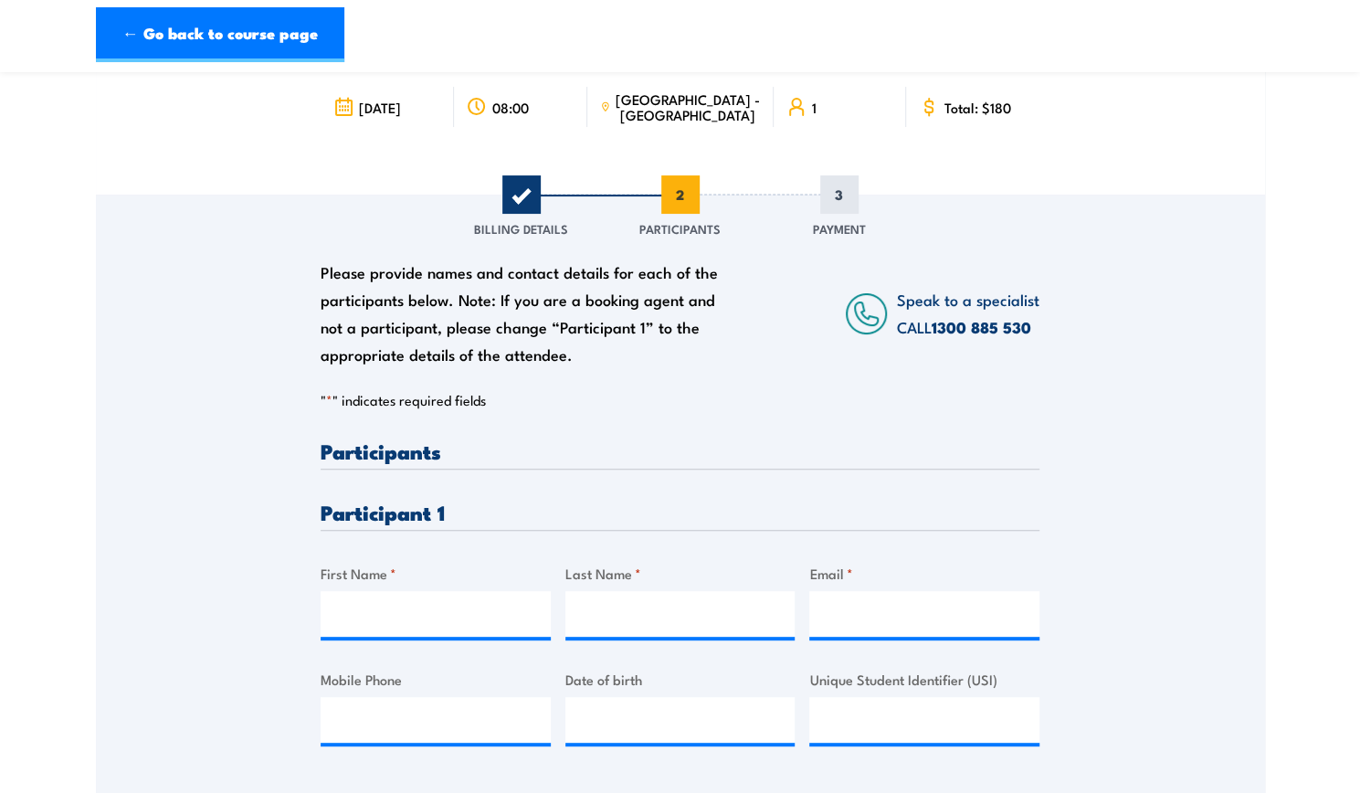
scroll to position [253, 0]
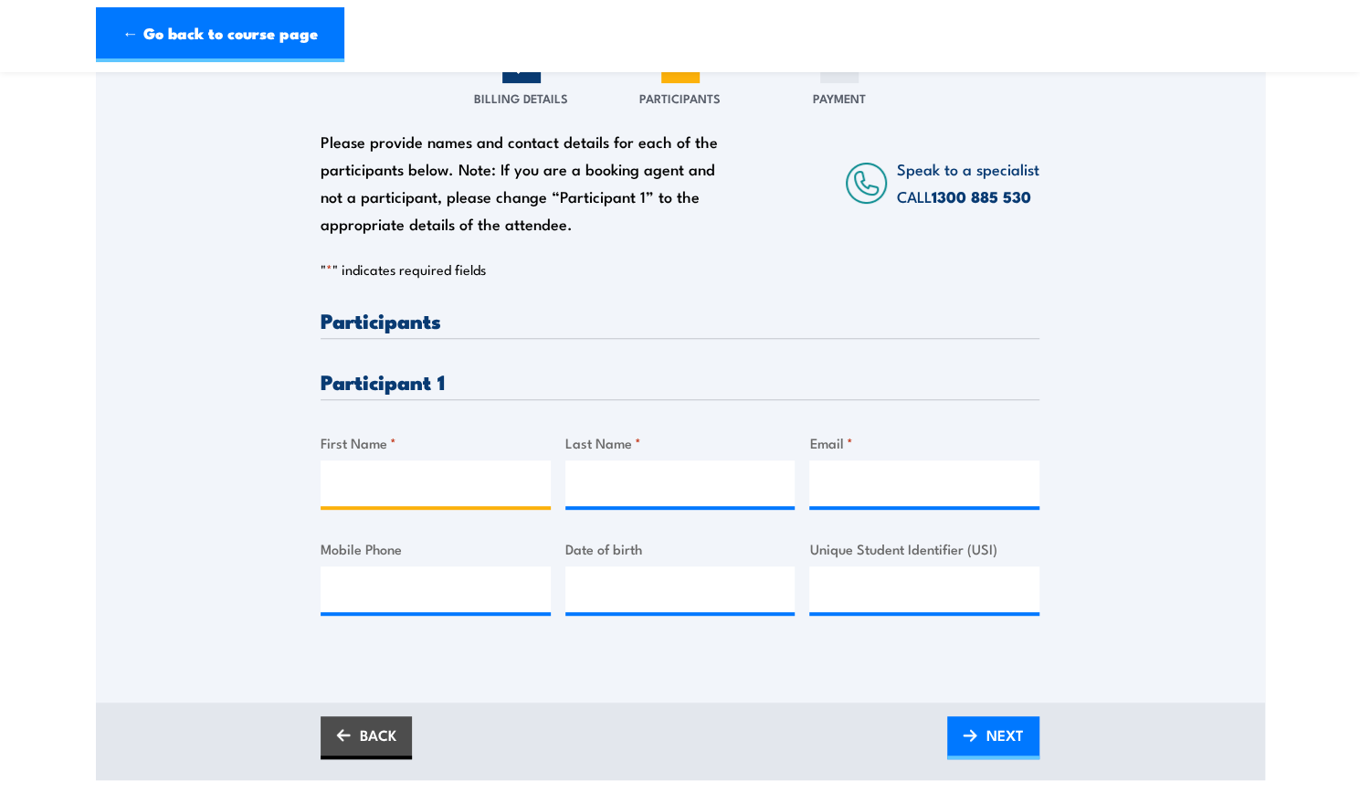
click at [431, 501] on input "First Name *" at bounding box center [436, 483] width 230 height 46
type input "Michaela"
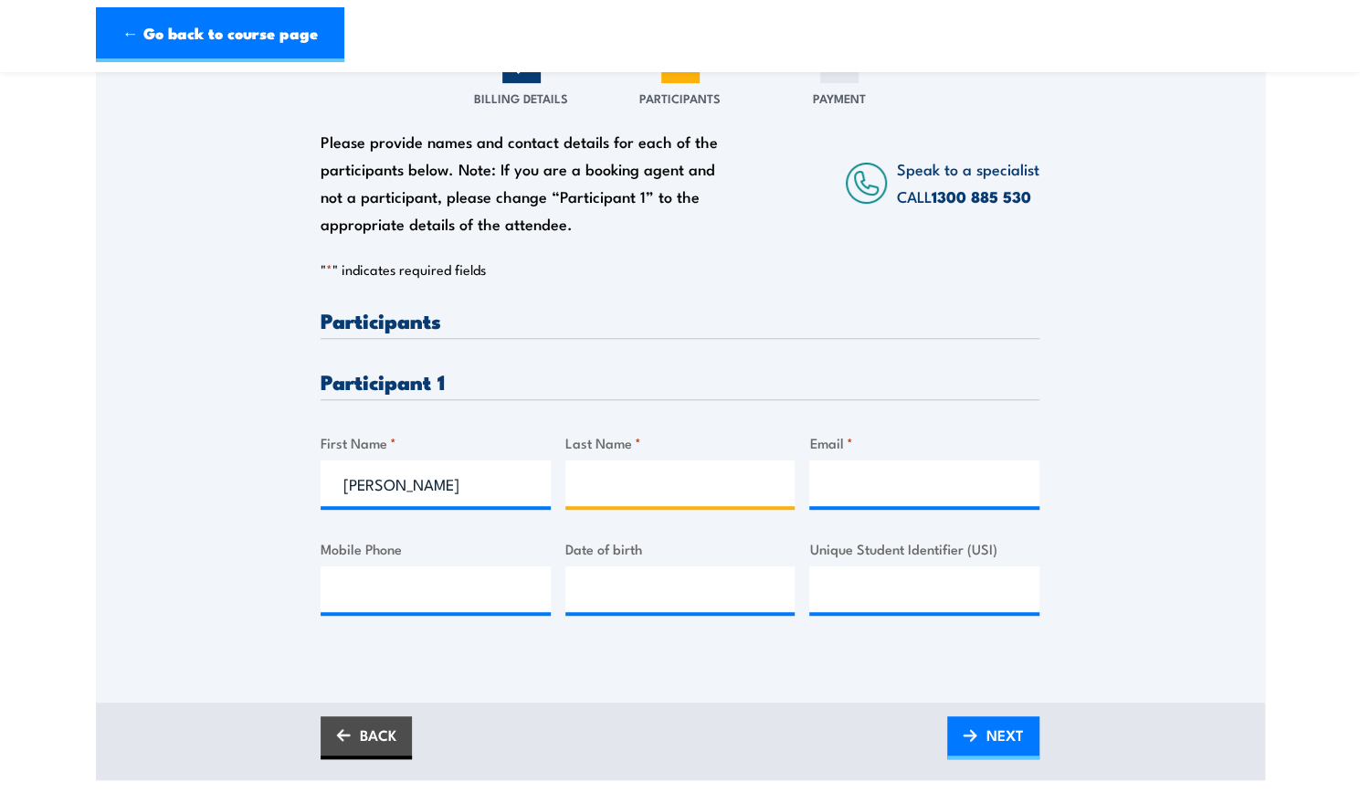
click at [600, 472] on input "Last Name *" at bounding box center [680, 483] width 230 height 46
type input "Lipasana"
click at [848, 492] on input "Email *" at bounding box center [924, 483] width 230 height 46
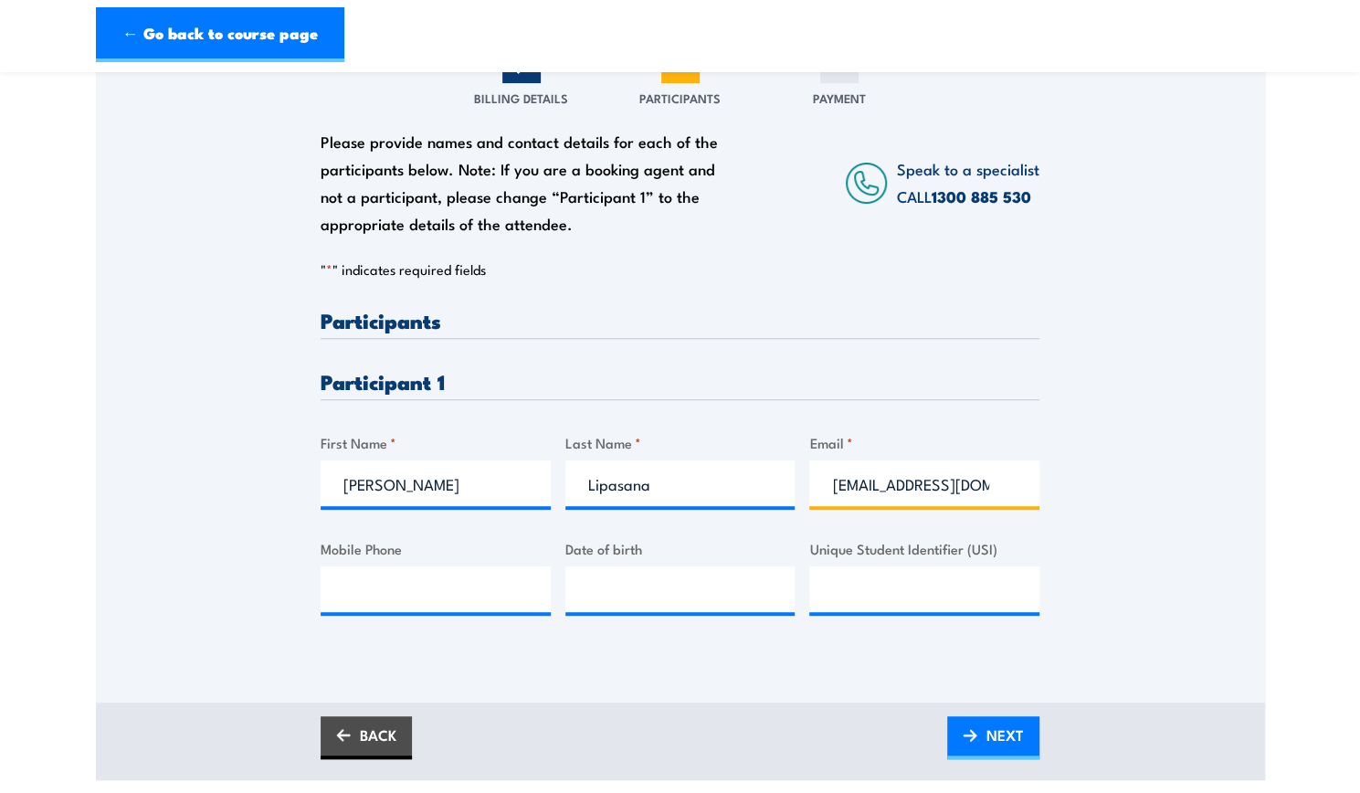
scroll to position [0, 13]
type input "justinestar24@gmail.com"
type input "0415754493"
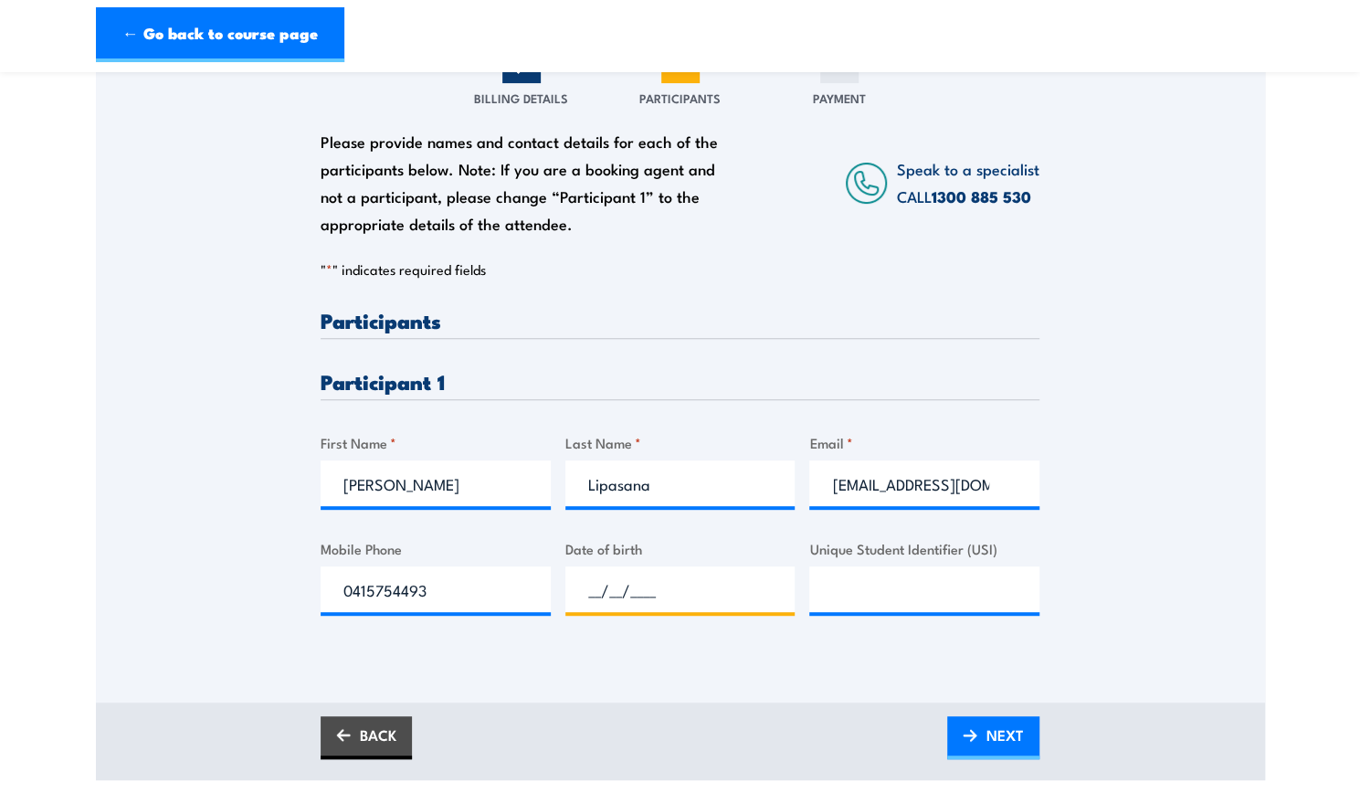
click at [698, 603] on input "__/__/____" at bounding box center [680, 589] width 230 height 46
type input "24/02/2004"
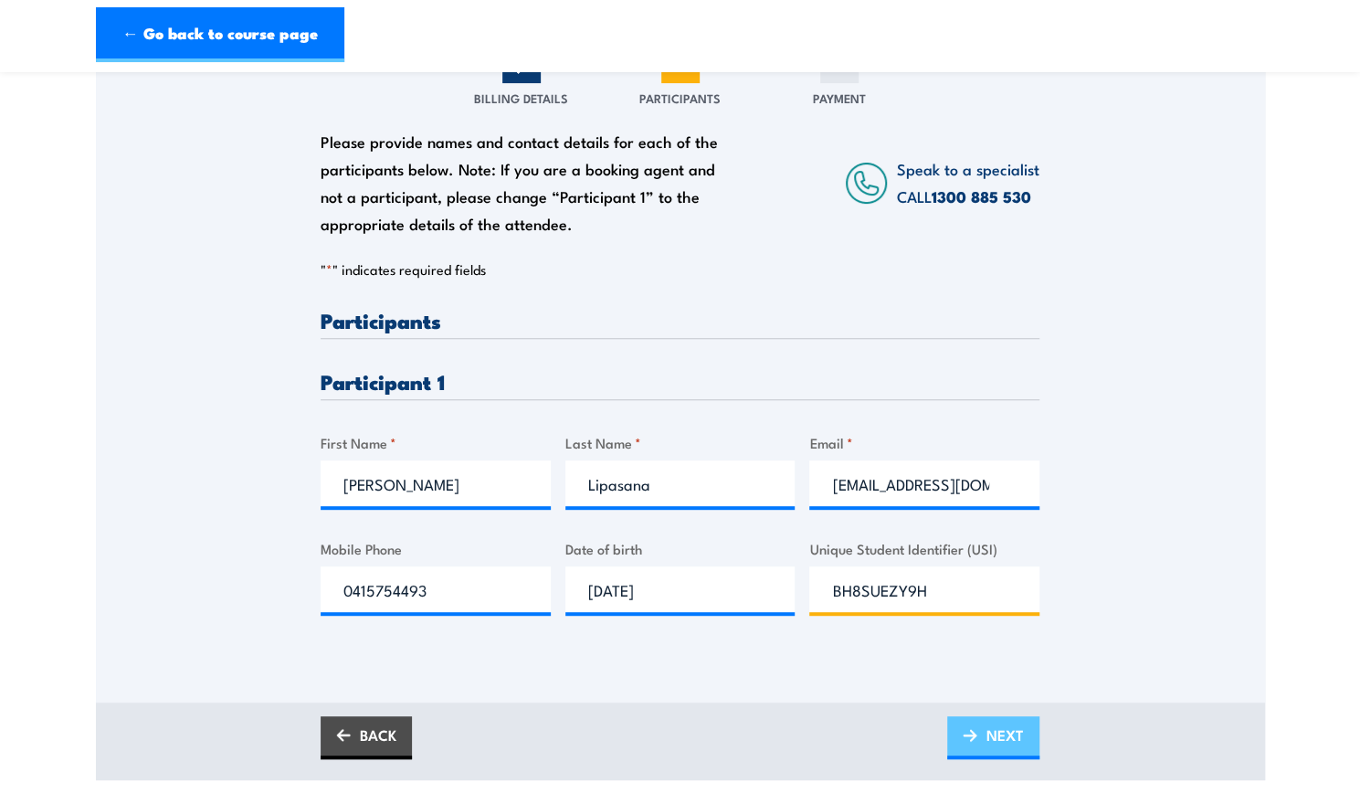
type input "BH8SUEZY9H"
click at [980, 729] on link "NEXT" at bounding box center [993, 737] width 92 height 43
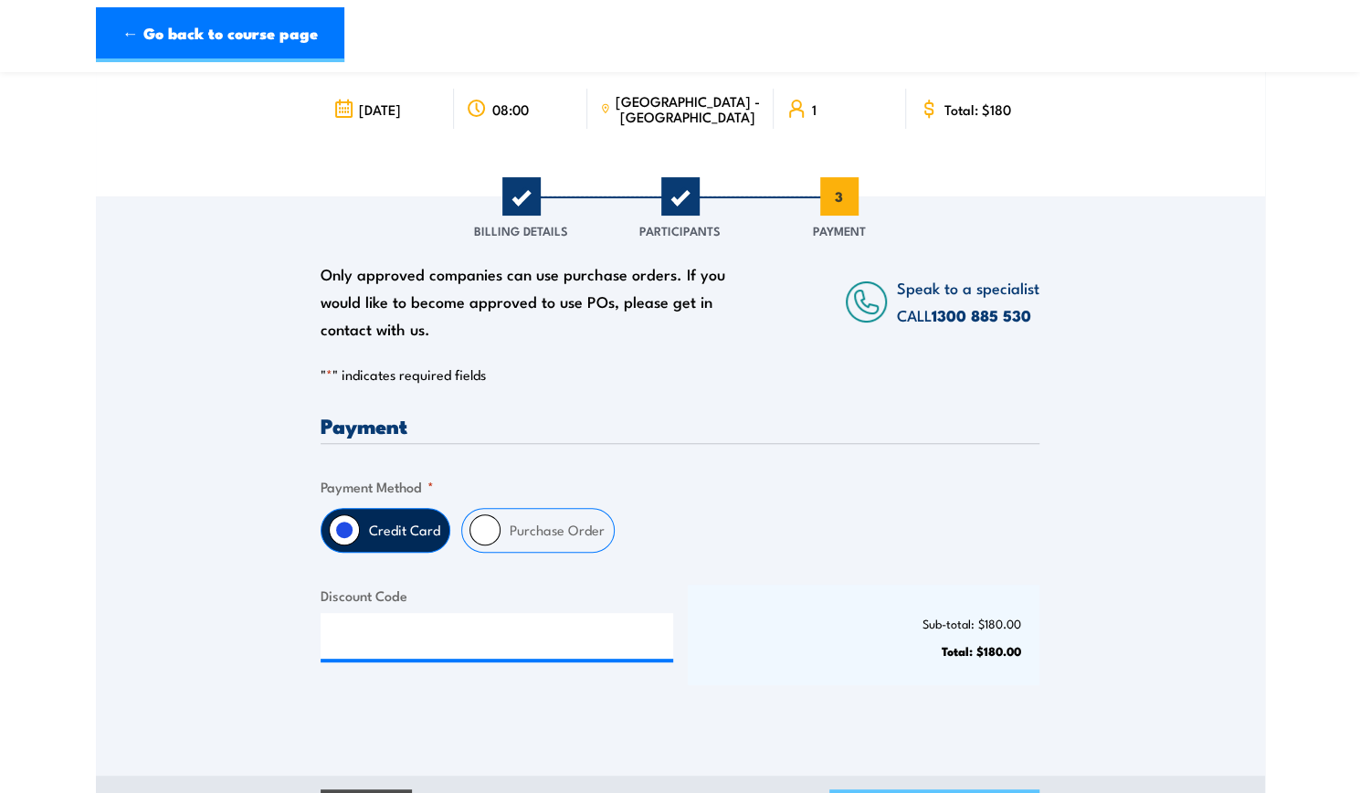
scroll to position [361, 0]
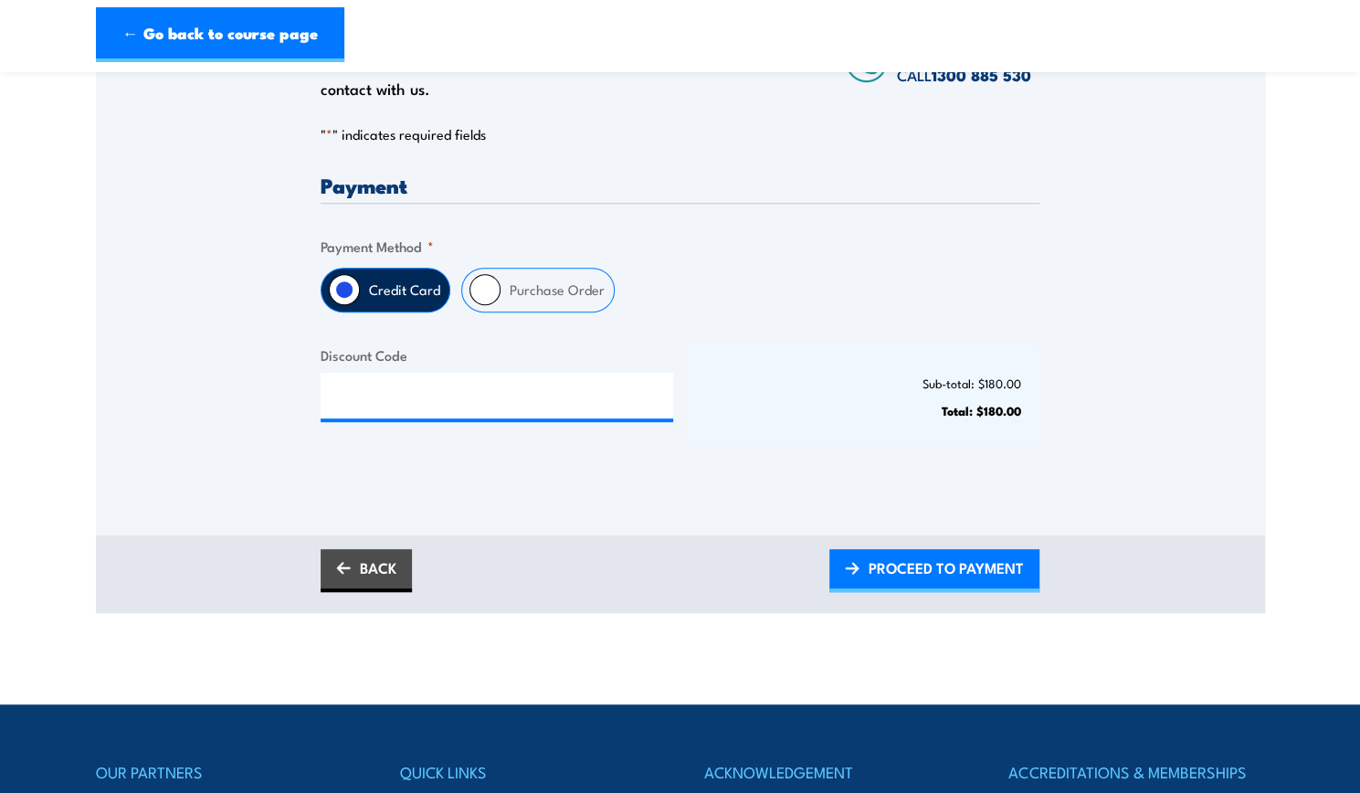
click at [482, 289] on input "Purchase Order" at bounding box center [485, 289] width 31 height 31
radio input "true"
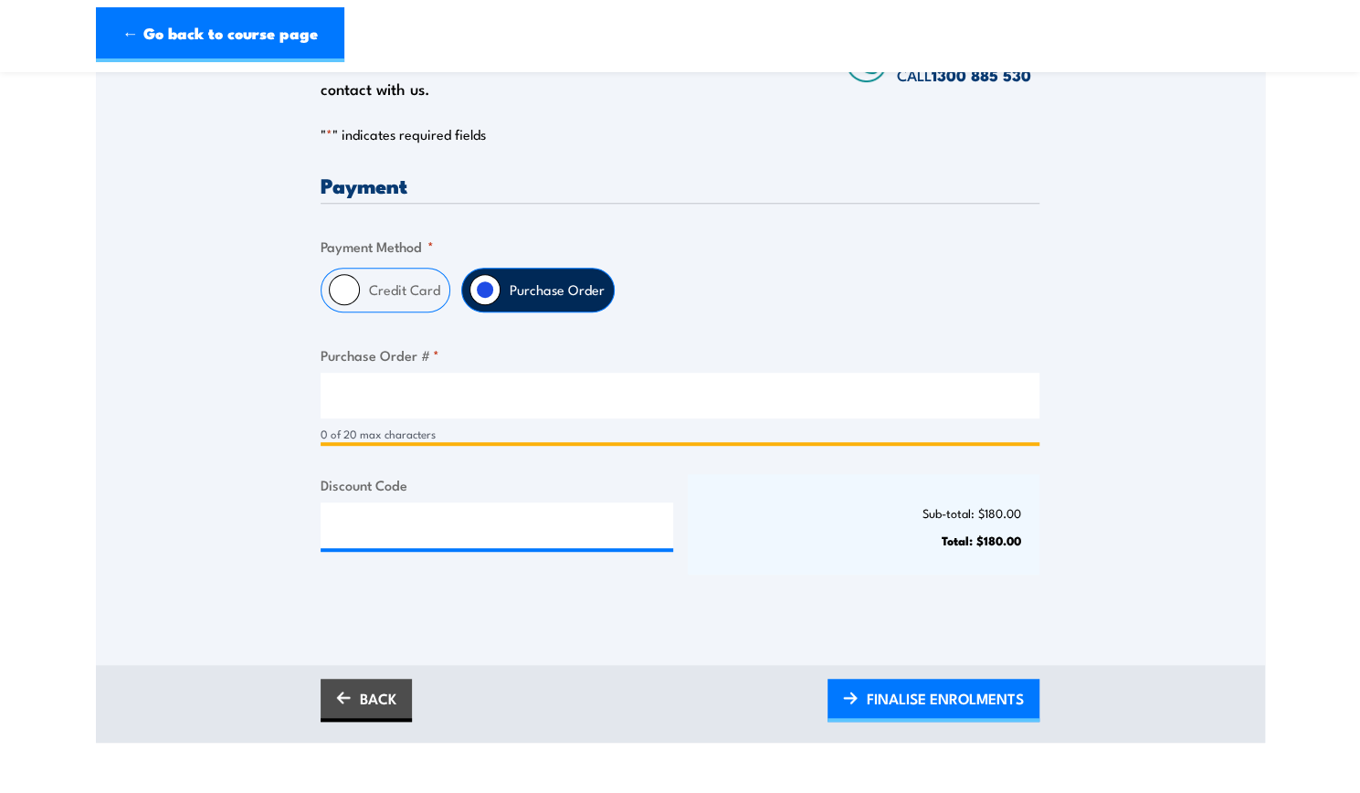
click at [538, 398] on input "Purchase Order # *" at bounding box center [680, 396] width 719 height 46
click at [405, 397] on input "MichaelaLipasana" at bounding box center [680, 396] width 719 height 46
type input "Michaela Lipasana"
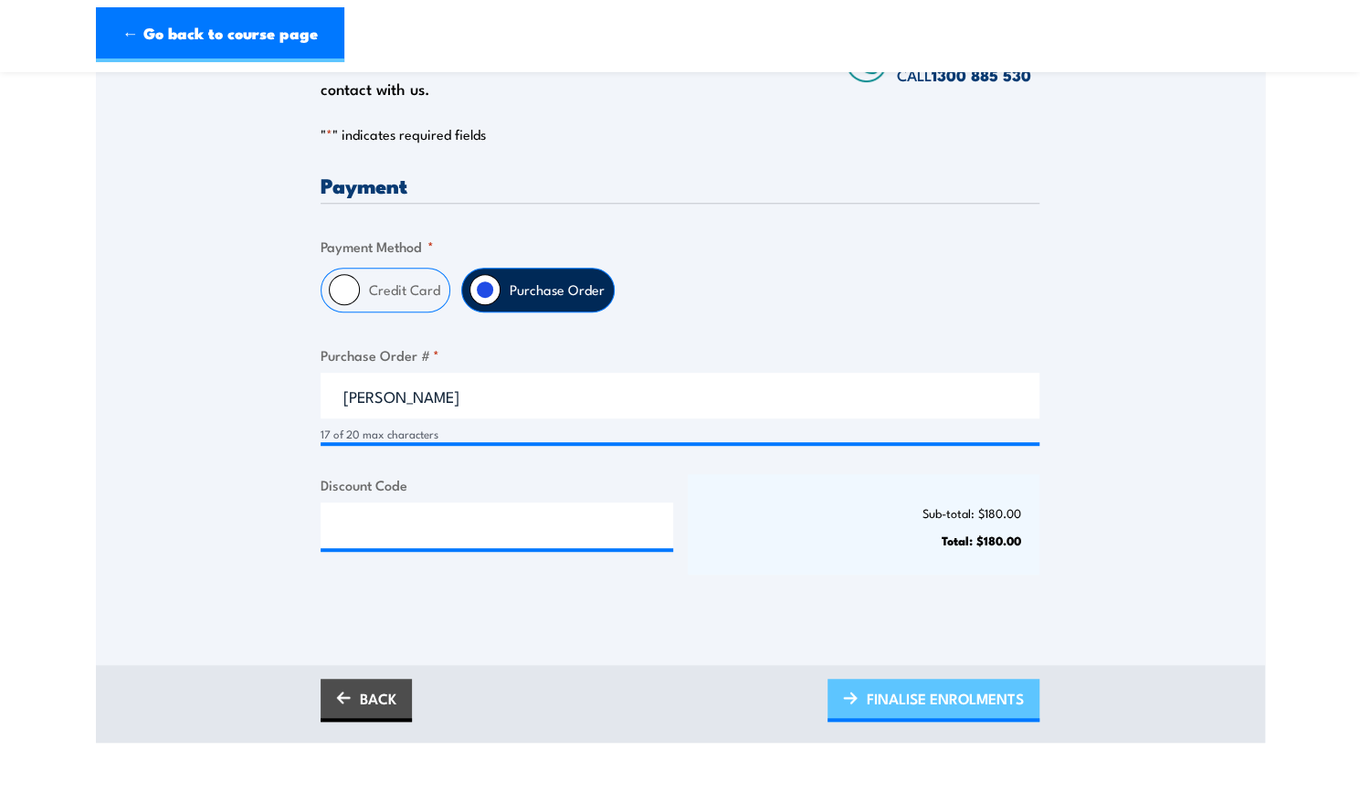
click at [961, 719] on link "FINALISE ENROLMENTS" at bounding box center [934, 700] width 212 height 43
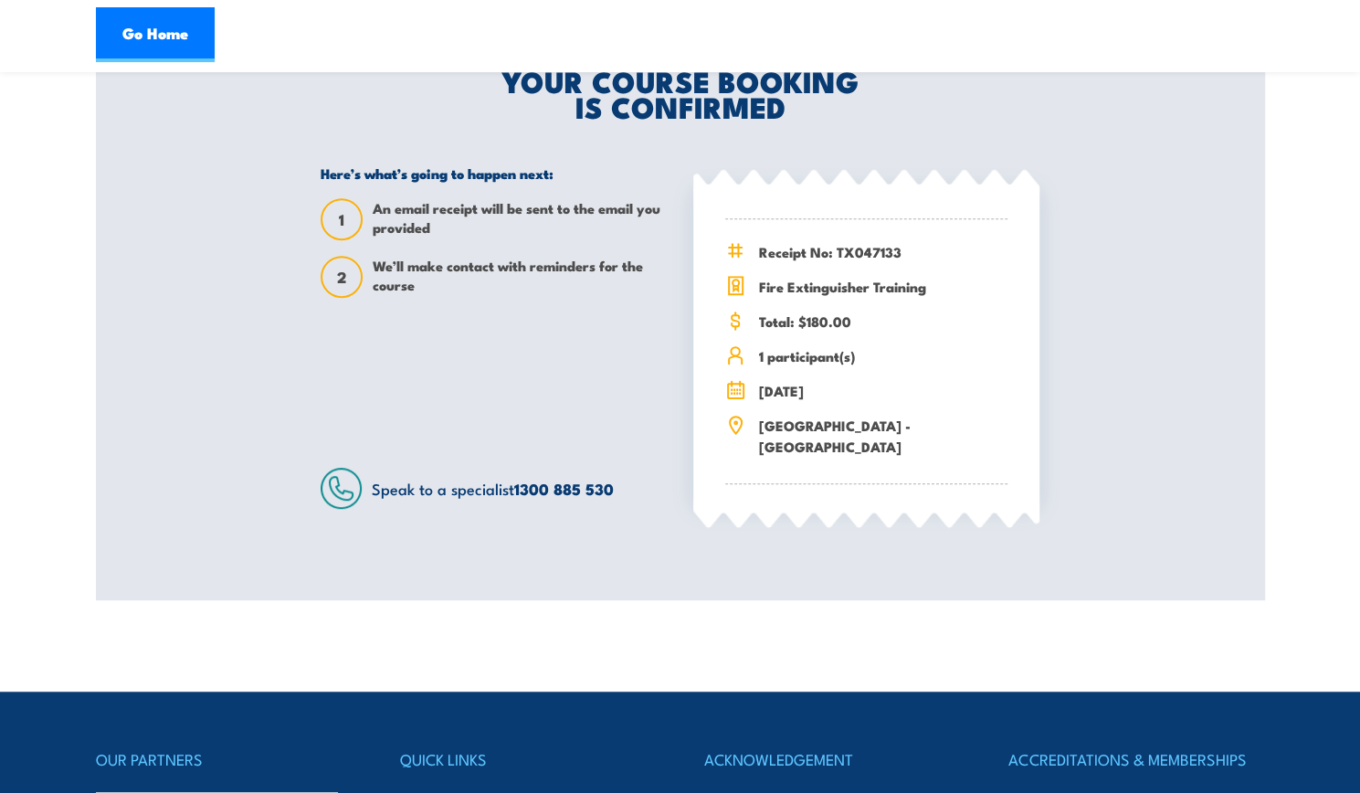
scroll to position [480, 0]
